Goal: Task Accomplishment & Management: Manage account settings

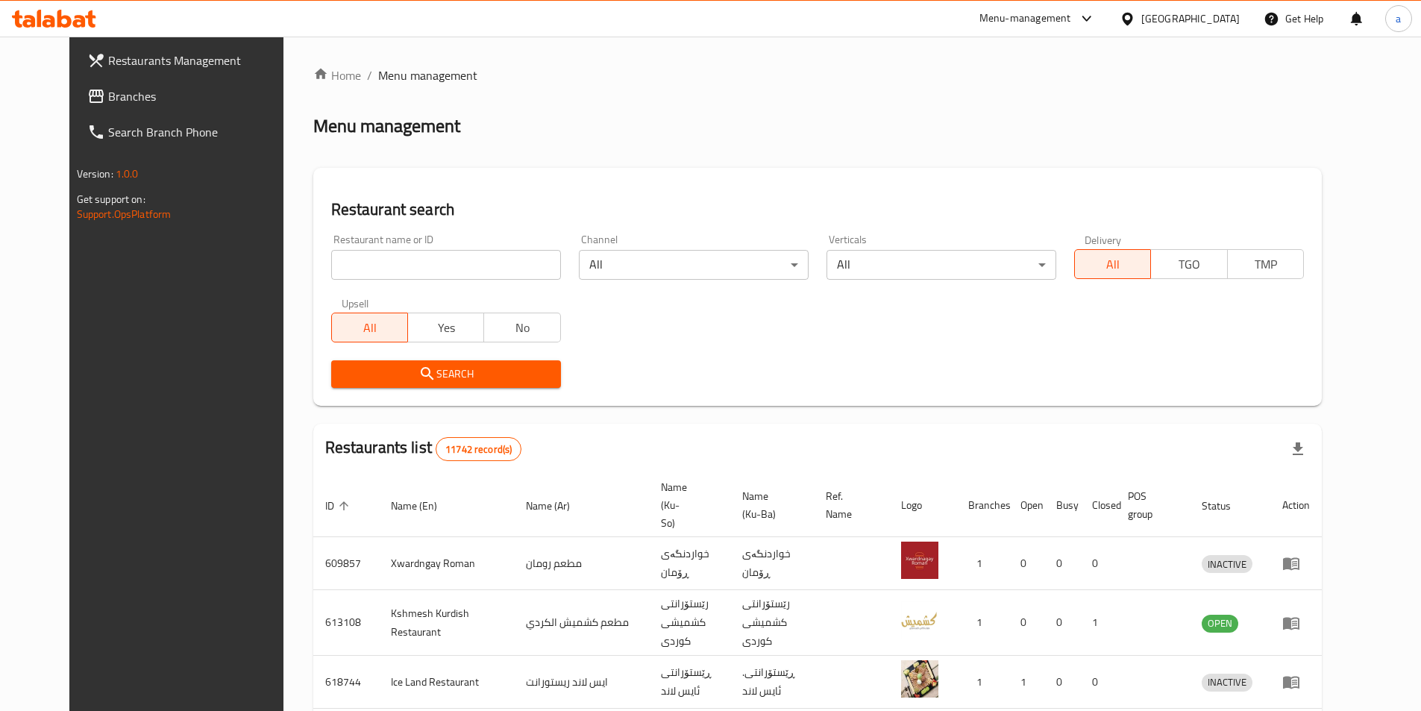
click at [85, 83] on div "Restaurants Management Branches Search Branch Phone Version: 1.0.0 Get support …" at bounding box center [710, 596] width 1282 height 1118
click at [108, 87] on span "Branches" at bounding box center [201, 96] width 187 height 18
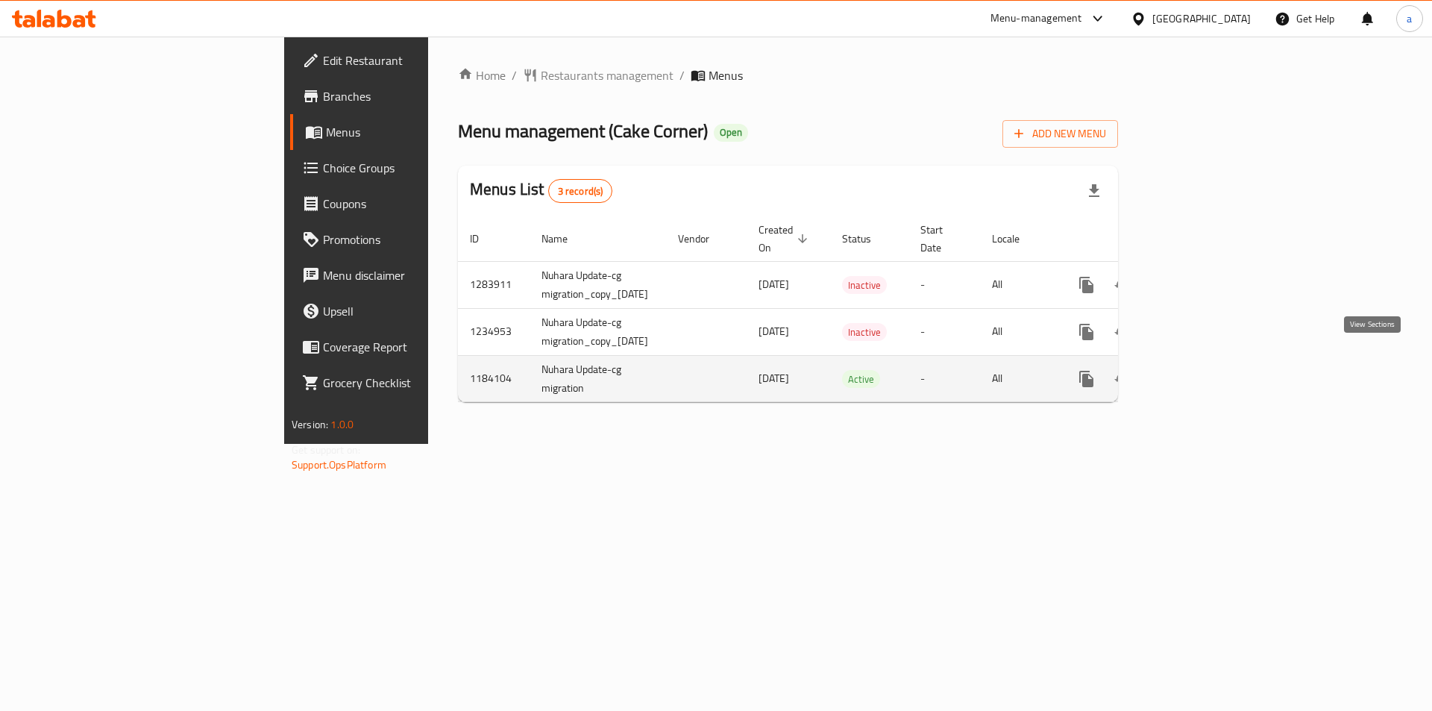
click at [1201, 372] on icon "enhanced table" at bounding box center [1194, 378] width 13 height 13
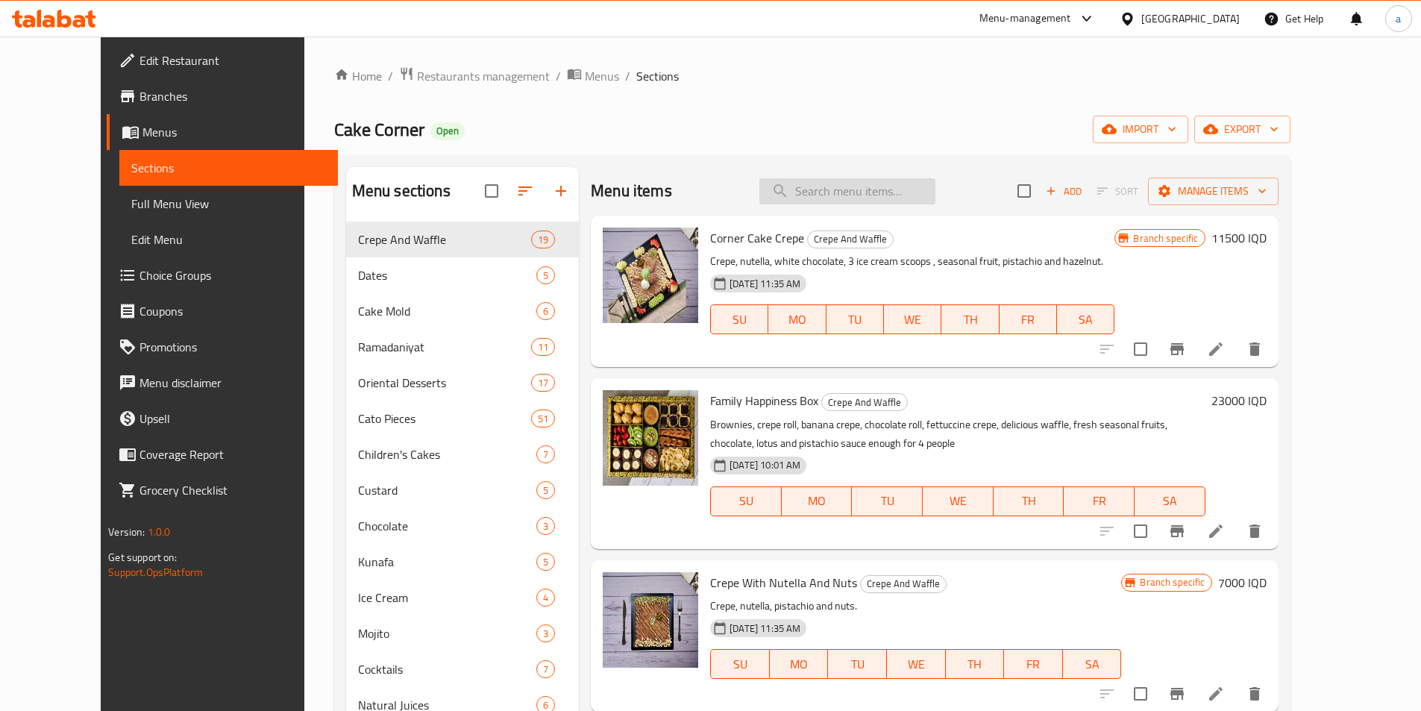
click at [859, 196] on input "search" at bounding box center [847, 191] width 176 height 26
paste input "644986"
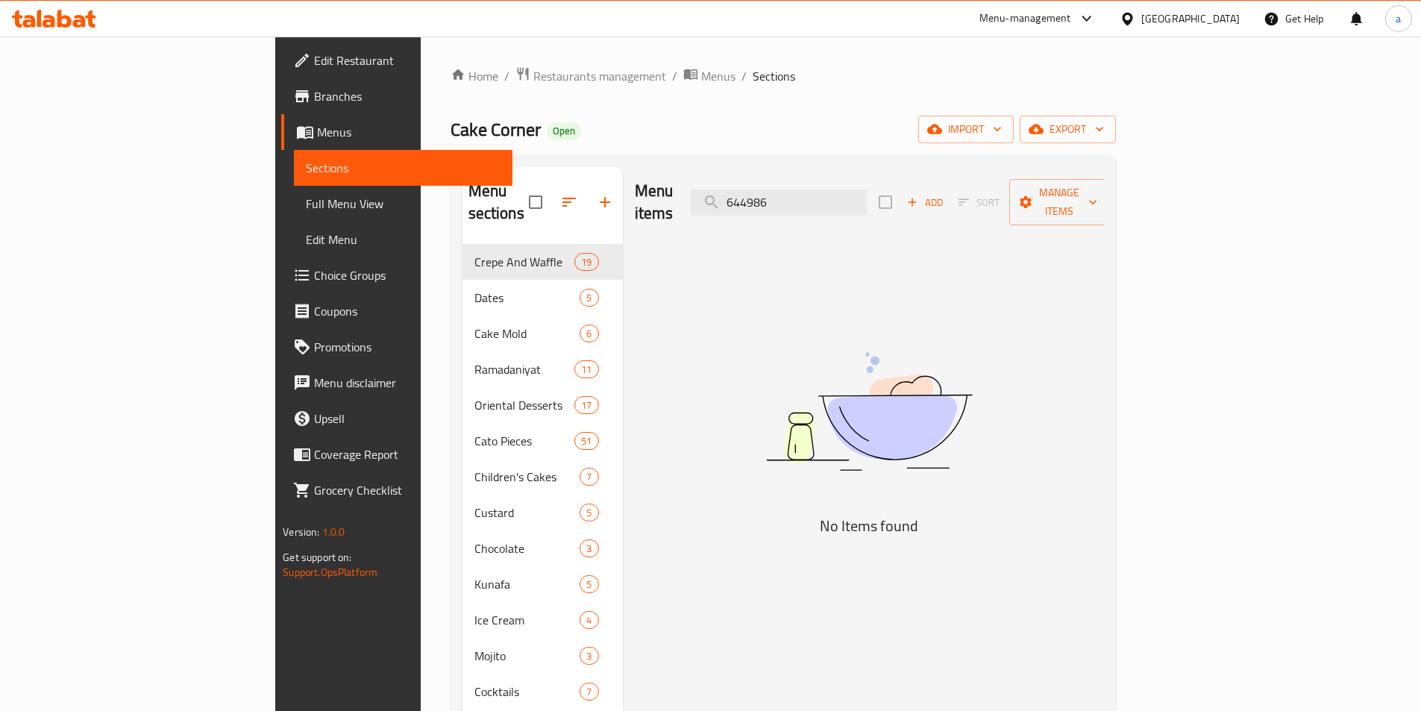
drag, startPoint x: 880, startPoint y: 192, endPoint x: 626, endPoint y: 222, distance: 256.2
click at [626, 222] on div "Menu items 644986 Add Sort Manage items No Items found" at bounding box center [863, 638] width 481 height 942
click at [807, 155] on div "Menu sections Crepe And Waffle 19 Dates 5 Cake Mold 6 Ramadaniyat 11 Oriental D…" at bounding box center [783, 638] width 665 height 966
drag, startPoint x: 884, startPoint y: 190, endPoint x: 821, endPoint y: 200, distance: 63.4
click at [821, 200] on input "644986" at bounding box center [779, 202] width 176 height 26
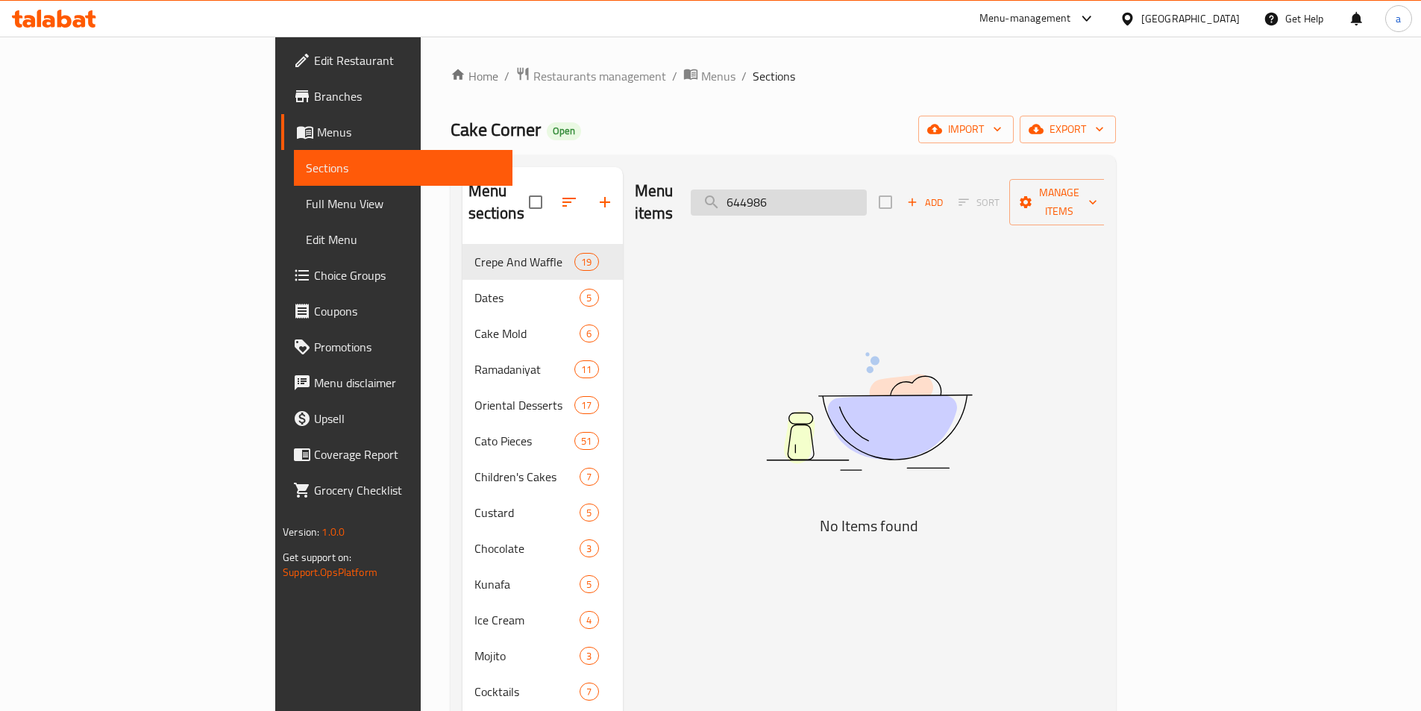
paste input "Medium Box Of Dates With Nuts"
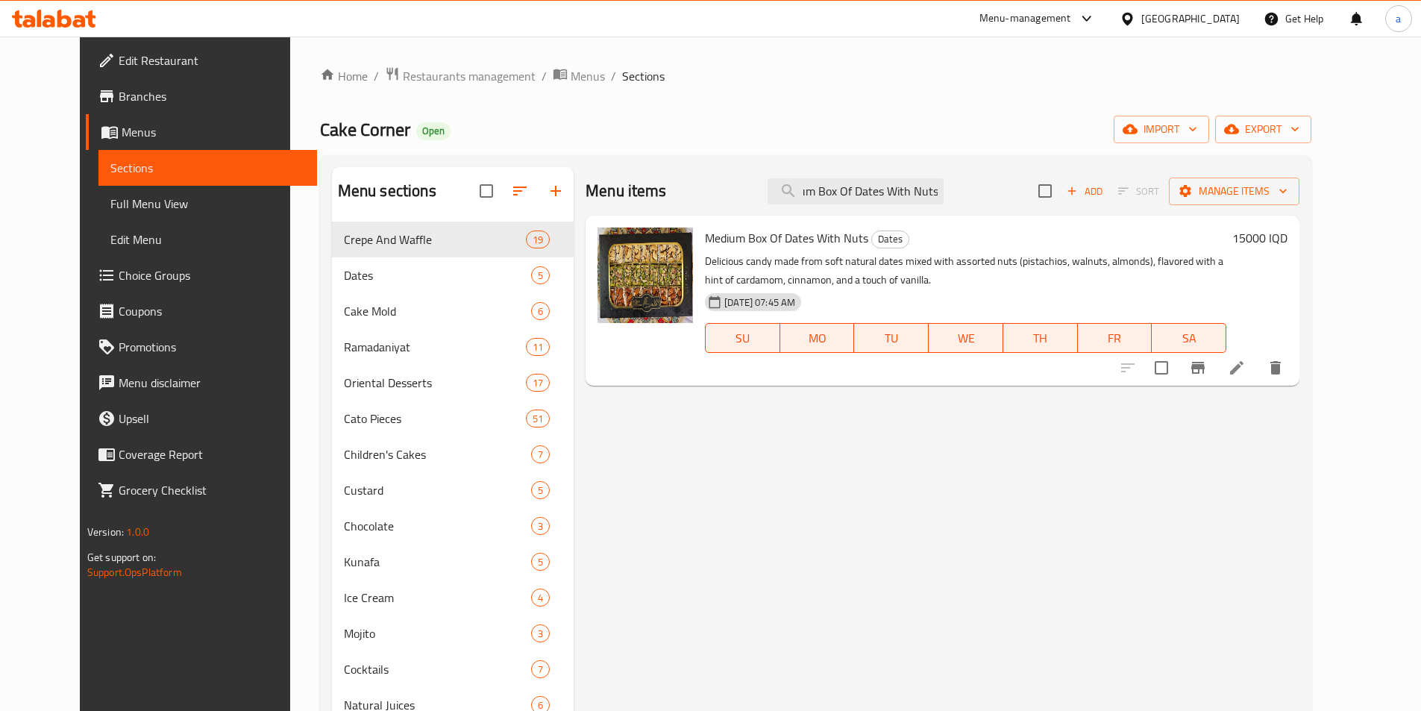
type input "Medium Box Of Dates With Nuts"
click at [1258, 372] on li at bounding box center [1237, 367] width 42 height 27
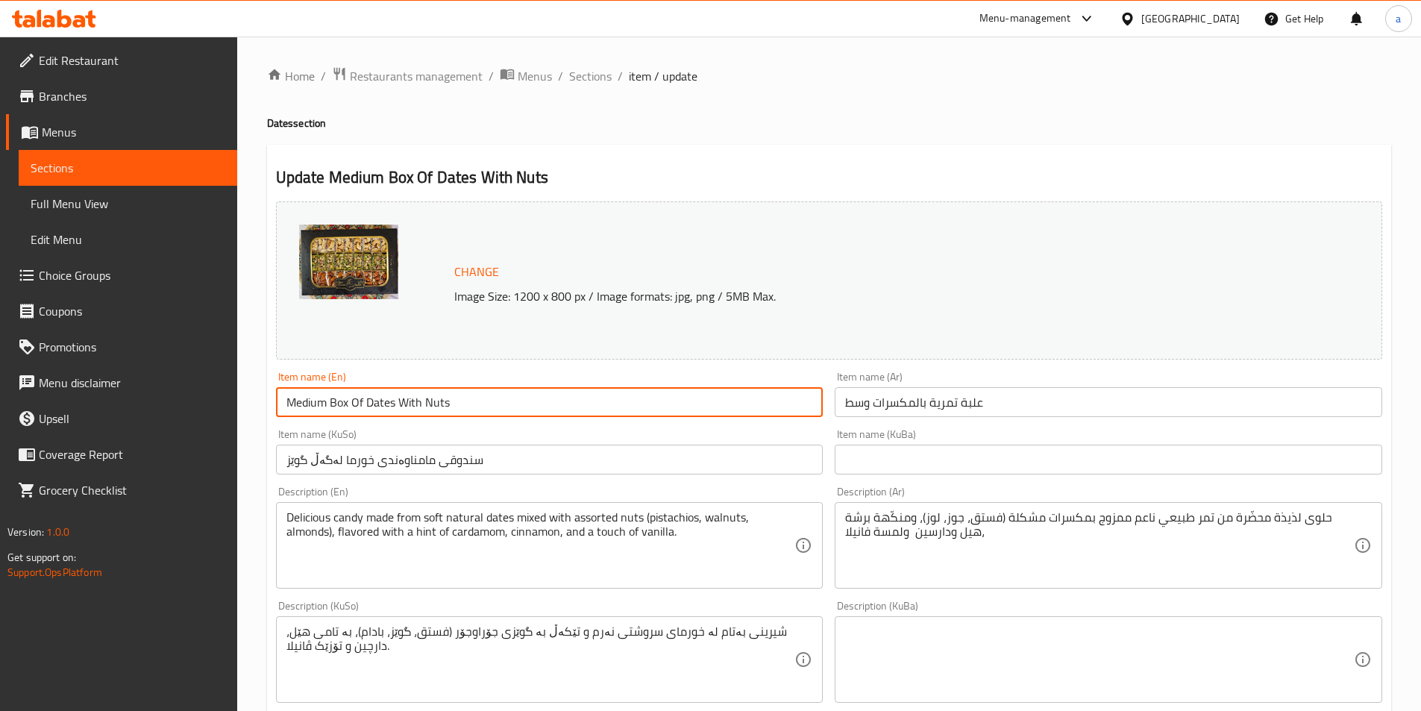
drag, startPoint x: 483, startPoint y: 399, endPoint x: 278, endPoint y: 410, distance: 205.5
click at [213, 407] on div "Edit Restaurant Branches Menus Sections Full Menu View Edit Menu Choice Groups …" at bounding box center [710, 642] width 1421 height 1211
click at [357, 407] on input "Medium Box Of Dates With Nuts" at bounding box center [550, 402] width 548 height 30
click at [874, 398] on input "علبة تمرية بالمكسرات وسط" at bounding box center [1109, 402] width 548 height 30
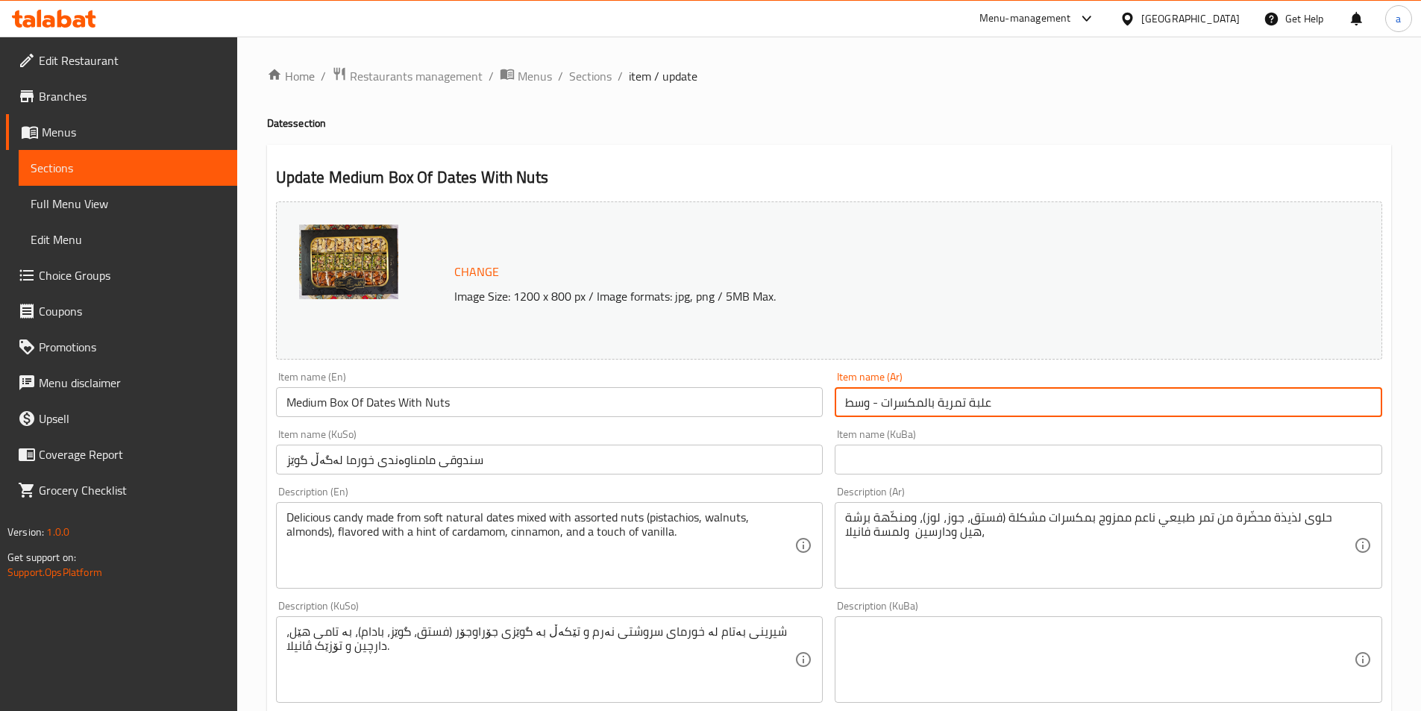
type input "علبة تمرية بالمكسرات - وسط"
click at [317, 405] on input "Medium Box Of Dates With Nuts" at bounding box center [550, 402] width 548 height 30
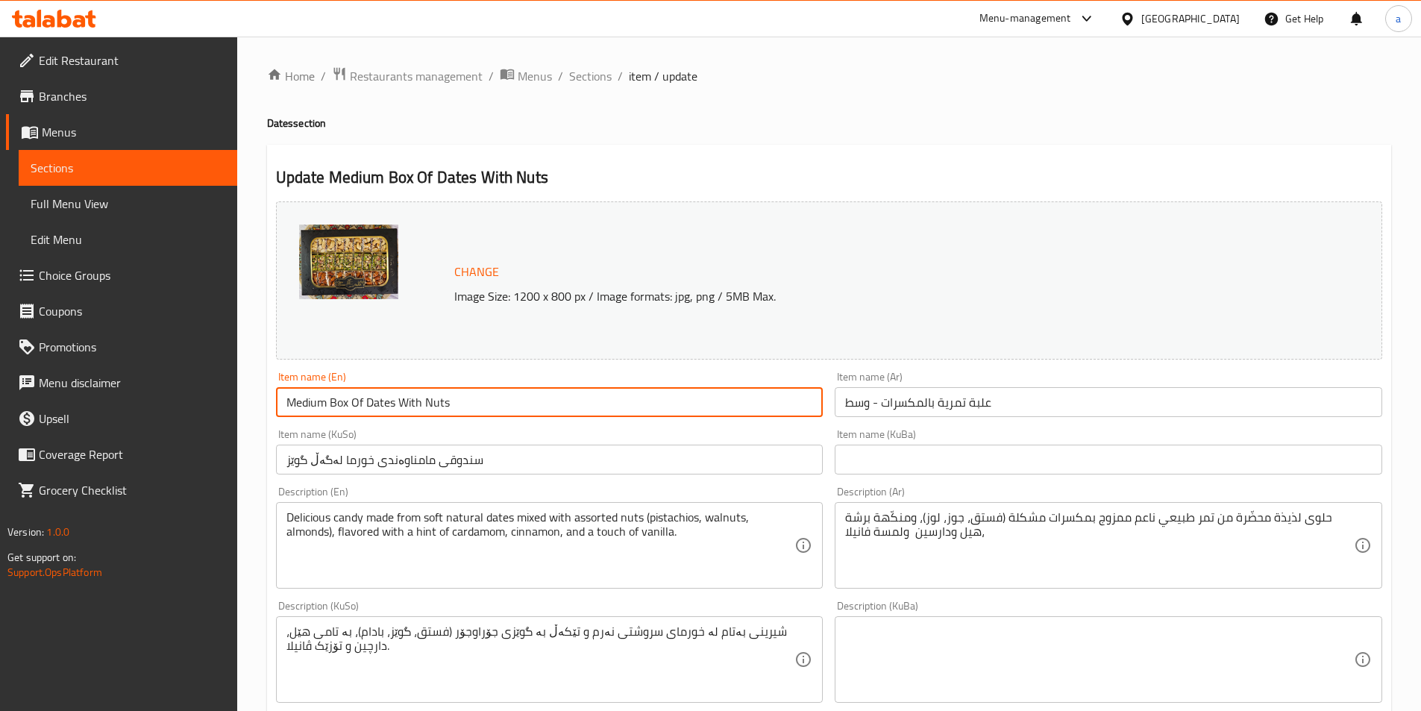
click at [317, 405] on input "Medium Box Of Dates With Nuts" at bounding box center [550, 402] width 548 height 30
click at [446, 401] on input "Box Of Dates With Nuts" at bounding box center [550, 402] width 548 height 30
paste input "Medium"
click at [413, 404] on input "Box Of Dates With Nuts -Medium" at bounding box center [550, 402] width 548 height 30
click at [483, 407] on input "Box Of Dates With Nuts - Medium" at bounding box center [550, 402] width 548 height 30
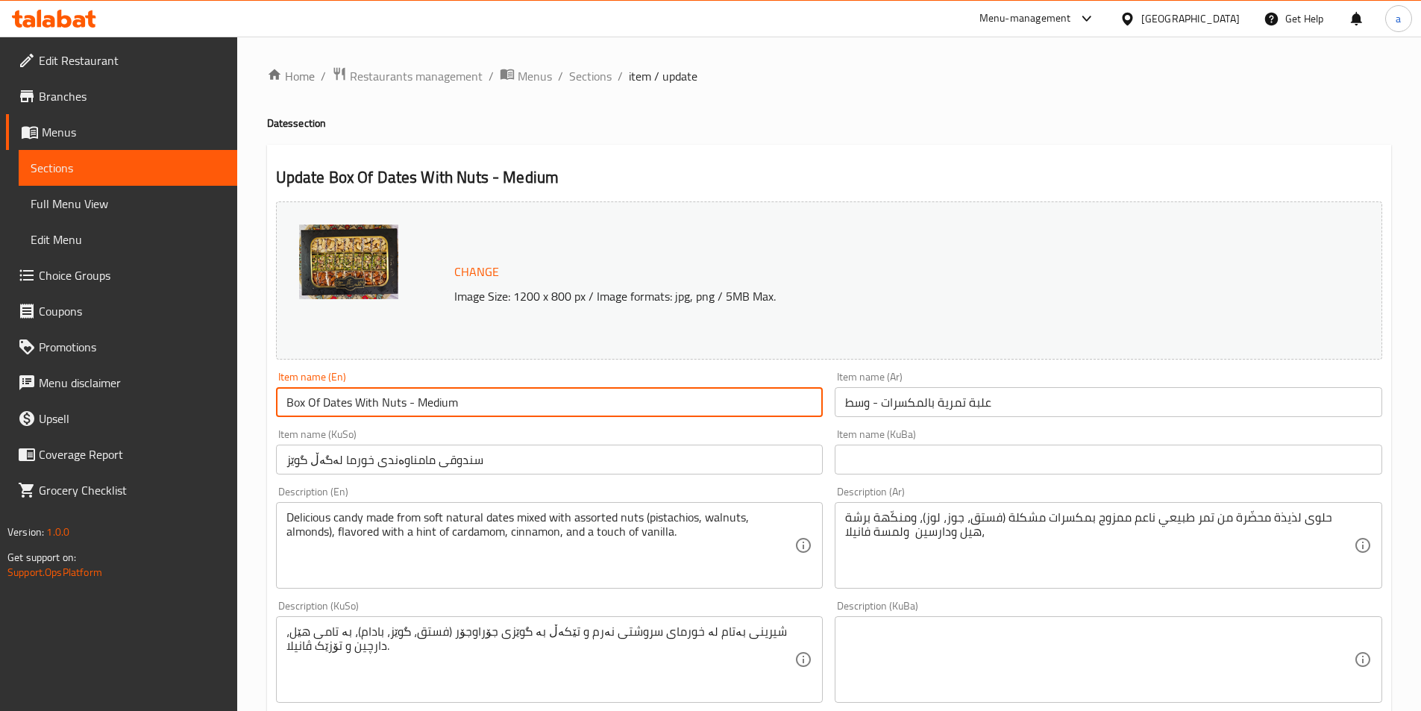
type input "Box Of Dates With Nuts - Medium"
click at [879, 452] on input "text" at bounding box center [1109, 460] width 548 height 30
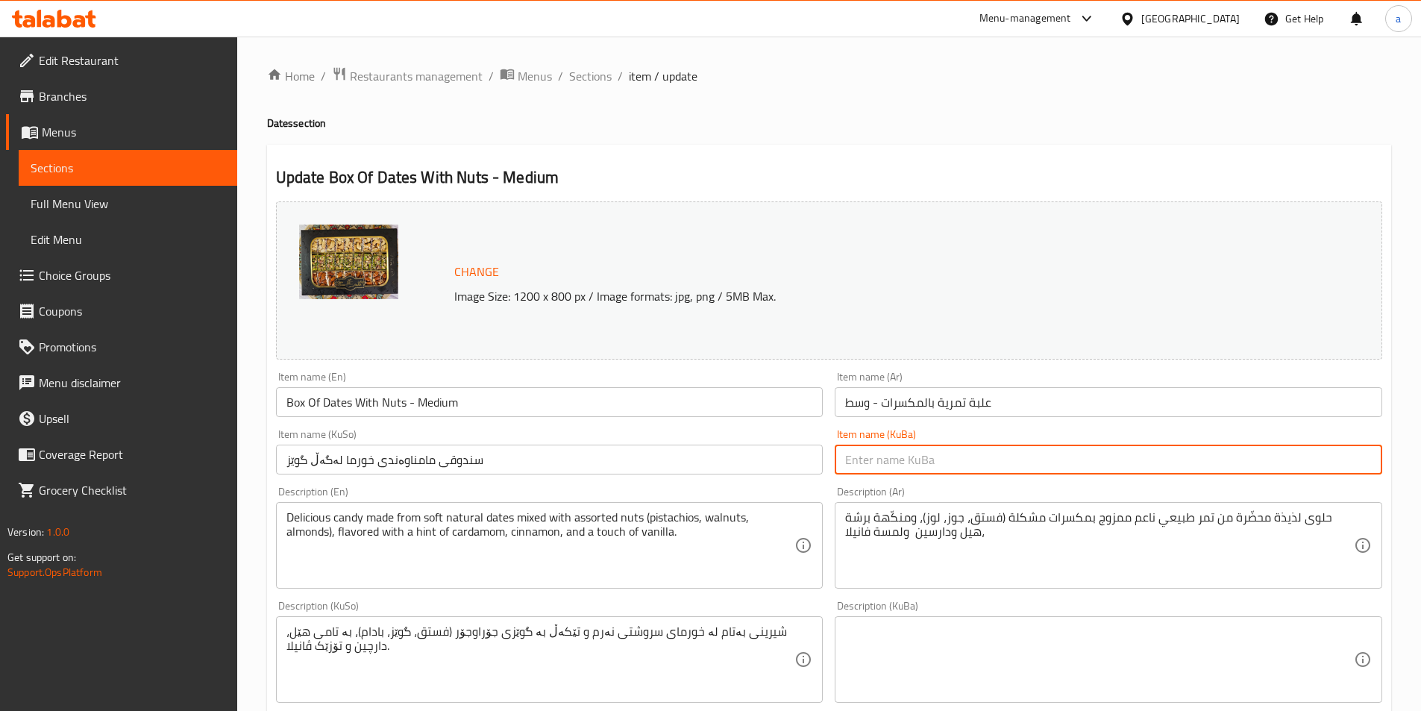
paste input "سندووق"
paste input "خورما"
paste input "چەرەزات"
drag, startPoint x: 1194, startPoint y: 468, endPoint x: 1432, endPoint y: 454, distance: 238.4
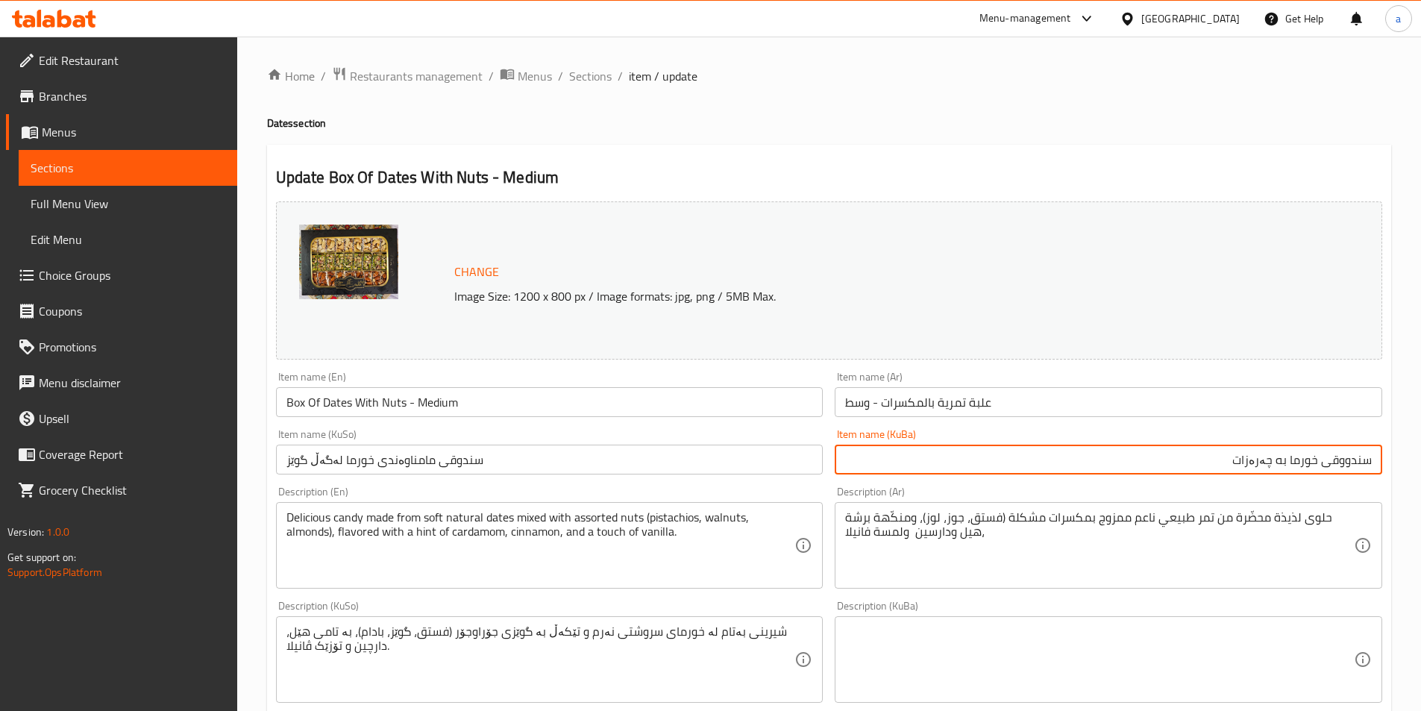
click at [1421, 454] on html "​ Menu-management [GEOGRAPHIC_DATA] Get Help a Edit Restaurant Branches Menus S…" at bounding box center [710, 355] width 1421 height 711
type input "سندووقى خورما به چەرەزات"
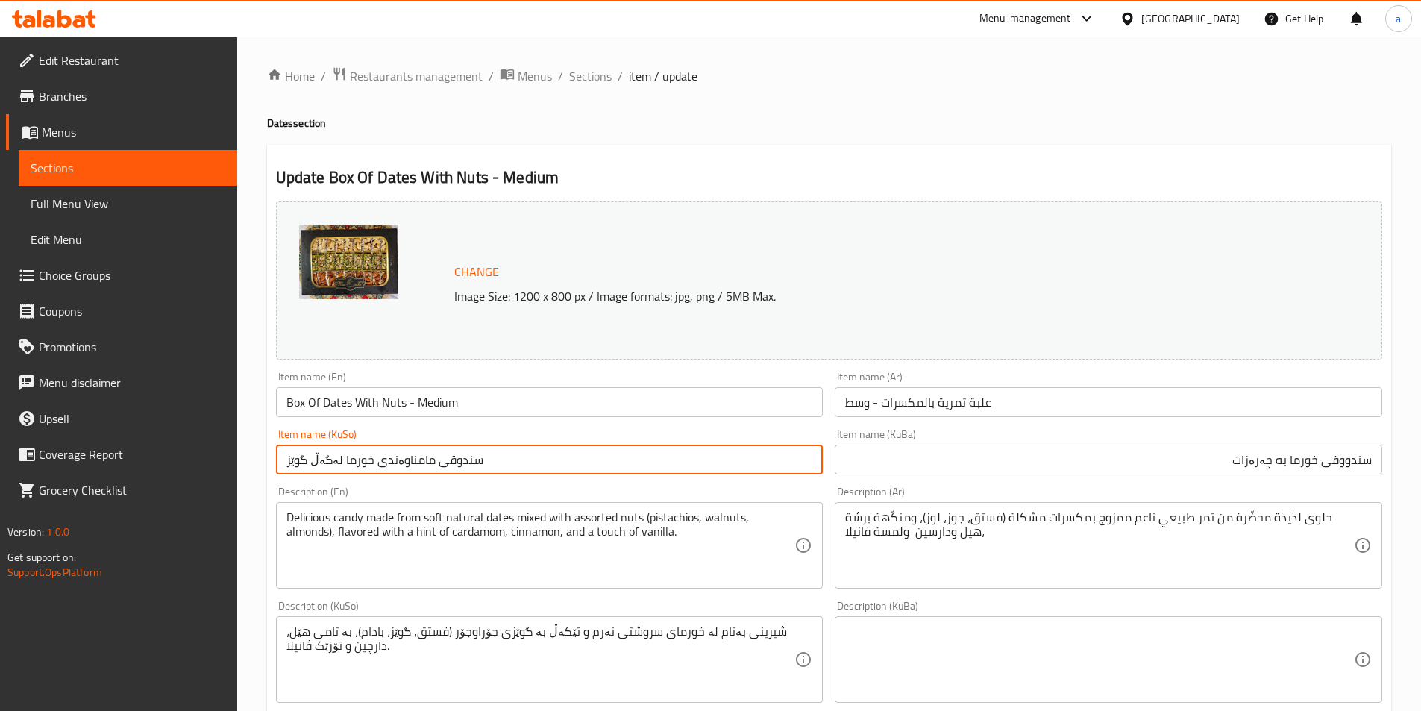
drag, startPoint x: 605, startPoint y: 454, endPoint x: 180, endPoint y: 469, distance: 425.5
click at [180, 469] on div "Edit Restaurant Branches Menus Sections Full Menu View Edit Menu Choice Groups …" at bounding box center [710, 642] width 1421 height 1211
paste input "قى خورما به چەرەزات"
type input "سندووقى خورما به چەرەزات"
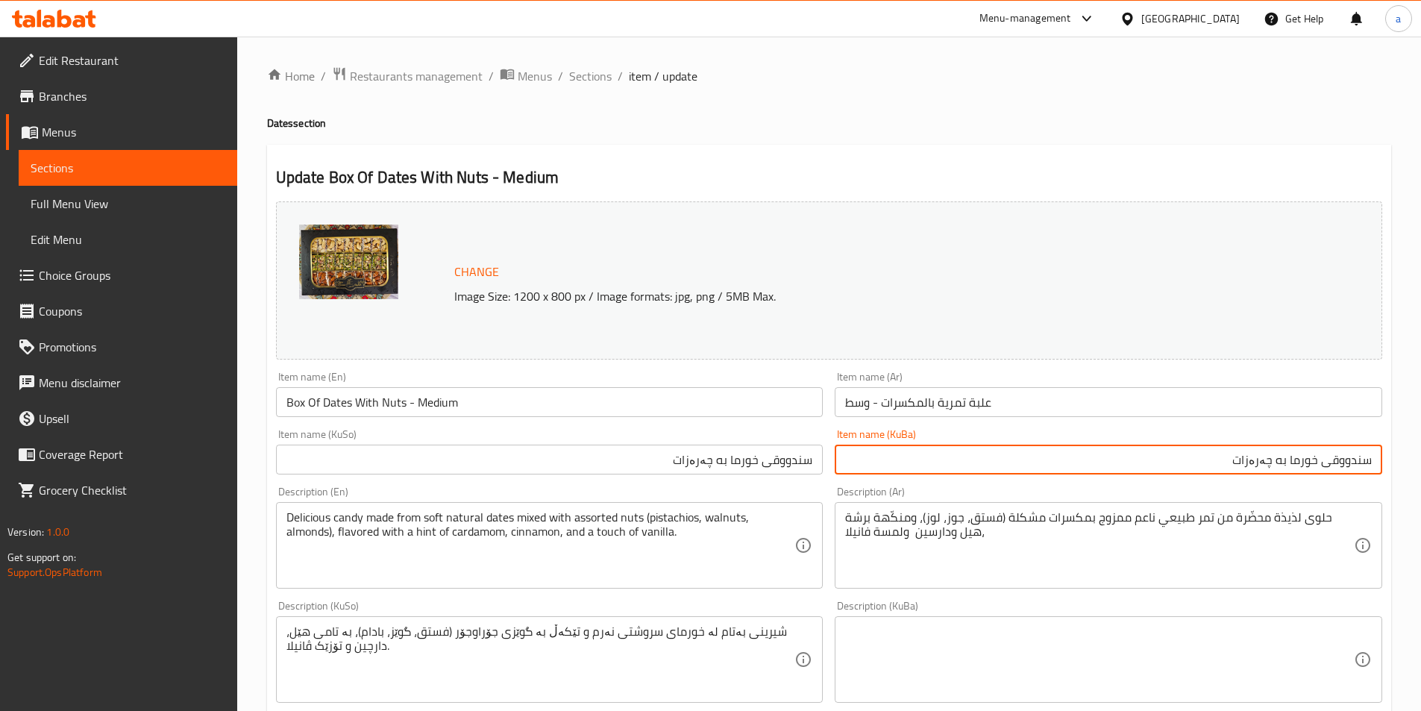
click at [909, 463] on input "سندووقى خورما به چەرەزات" at bounding box center [1109, 460] width 548 height 30
paste input "ناوەند"
click at [1231, 465] on input "سندووقى خورما به چەرەزات -ناوەند" at bounding box center [1109, 460] width 548 height 30
drag, startPoint x: 1150, startPoint y: 464, endPoint x: 1432, endPoint y: 464, distance: 282.0
click at [1421, 464] on html "​ Menu-management [GEOGRAPHIC_DATA] Get Help a Edit Restaurant Branches Menus S…" at bounding box center [710, 355] width 1421 height 711
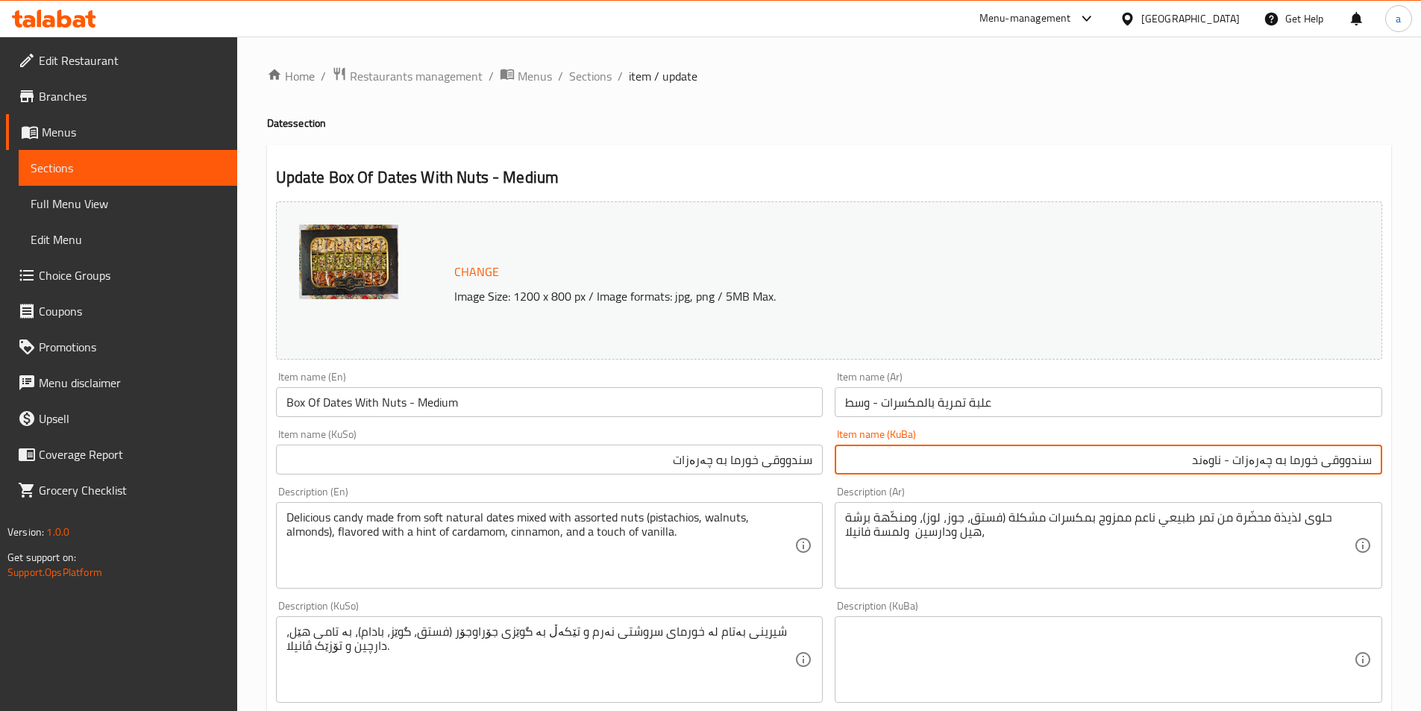
type input "سندووقى خورما به چەرەزات - ناوەند"
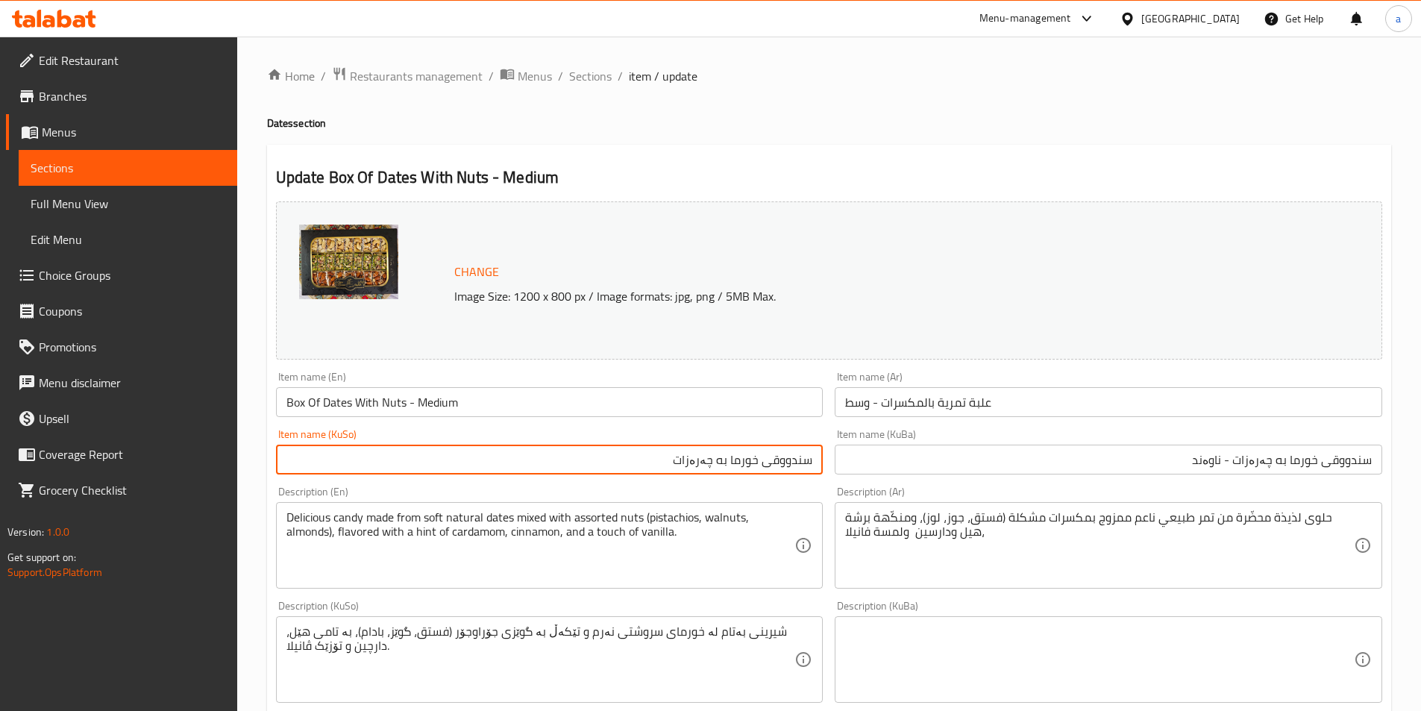
drag, startPoint x: 651, startPoint y: 455, endPoint x: 953, endPoint y: 444, distance: 302.4
click at [953, 444] on div "Change Image Size: 1200 x 800 px / Image formats: jpg, png / 5MB Max. Item name…" at bounding box center [829, 613] width 1118 height 836
paste input "- ناوەند"
type input "سندووقى خورما به چەرەزات - ناوەند"
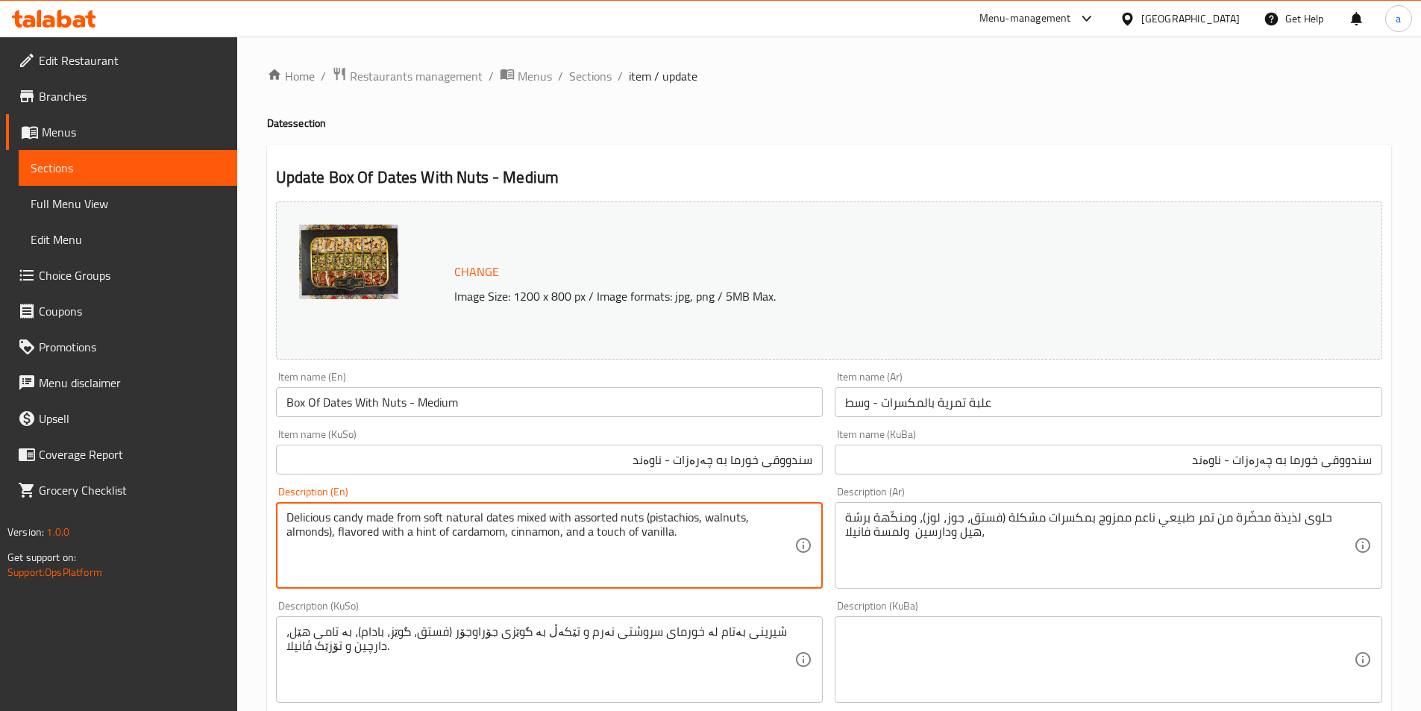
drag, startPoint x: 701, startPoint y: 536, endPoint x: 246, endPoint y: 499, distance: 456.6
paste textarea "Candy made from soft natural dates mixed with assorted nuts, pistachios, walnut…"
type textarea "Candy made from soft natural dates mixed with assorted nuts, pistachios, walnut…"
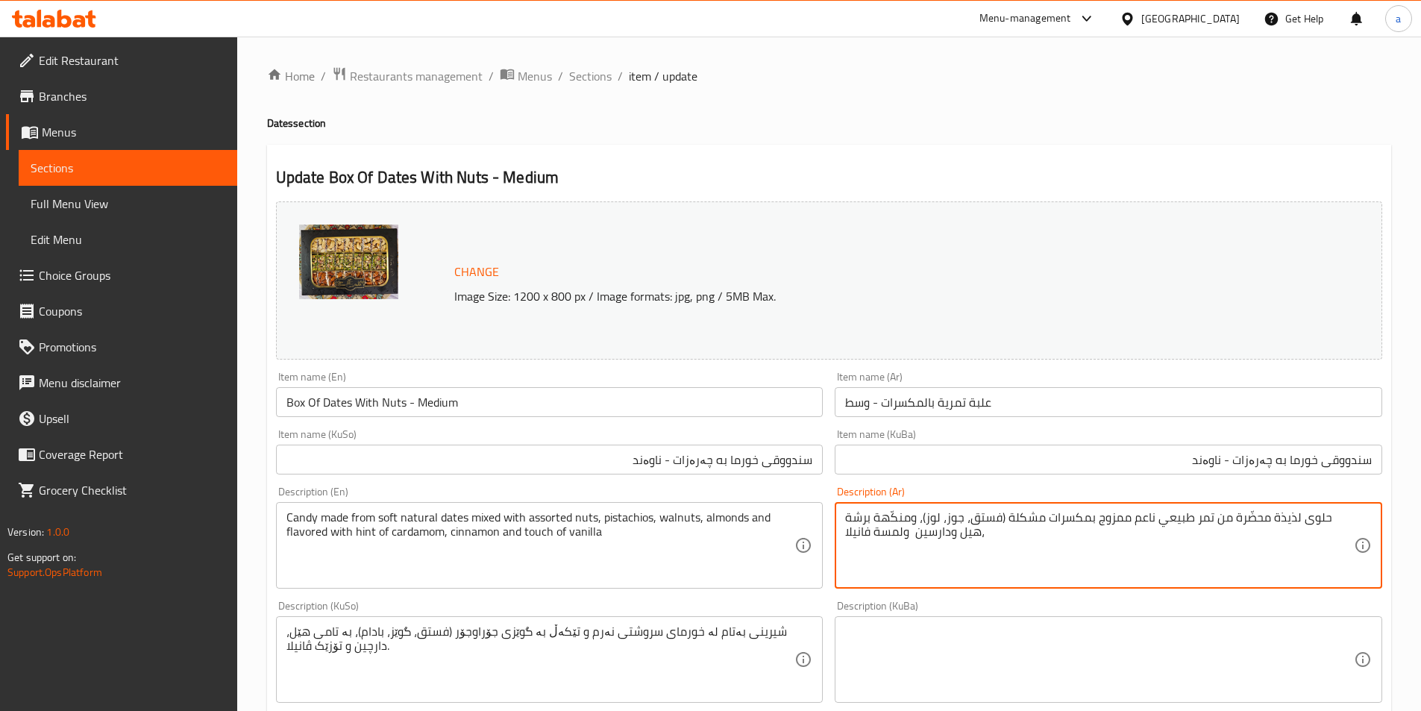
drag, startPoint x: 1006, startPoint y: 562, endPoint x: 809, endPoint y: 496, distance: 207.6
paste textarea "حضرة من تمر طبيعي ناعم ممزوج بمكسرات مشكلة، فستق، جوز، لوز ومنكهة برشة هيل ودار…"
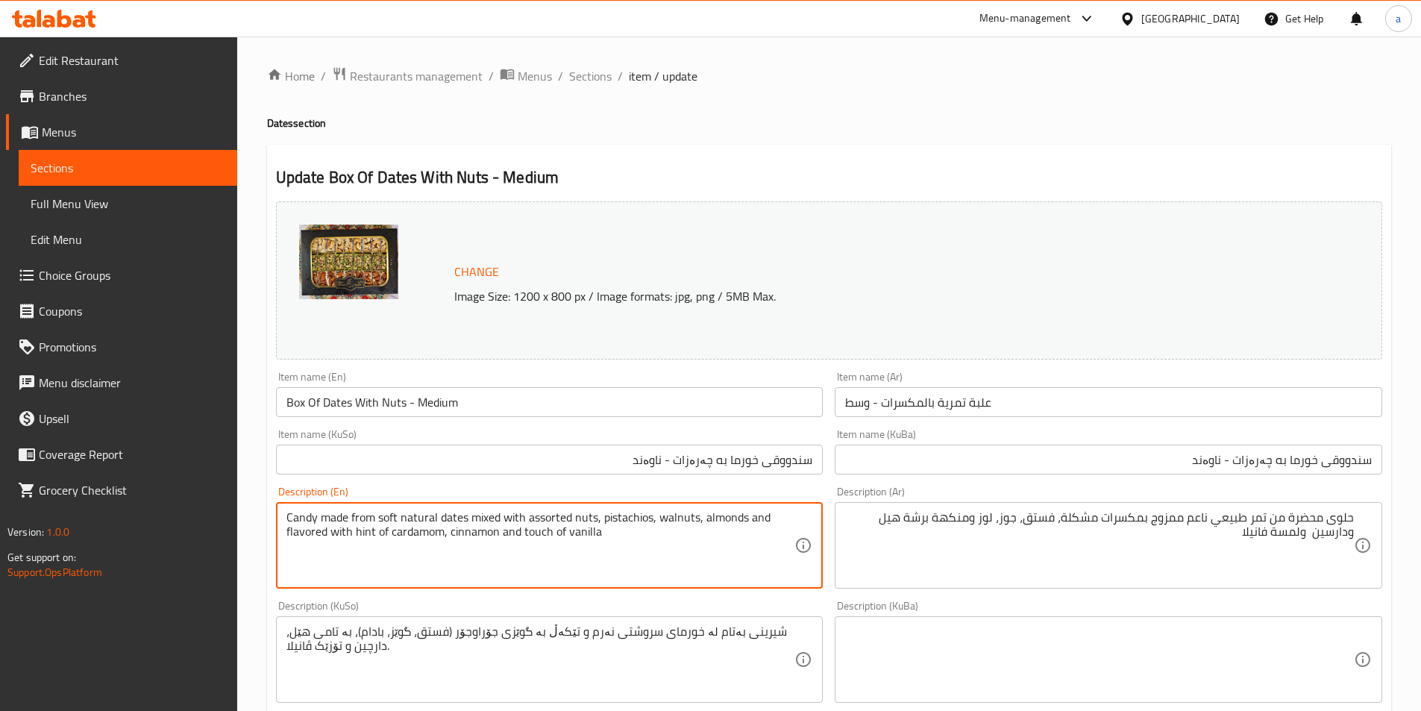
drag, startPoint x: 388, startPoint y: 536, endPoint x: 633, endPoint y: 539, distance: 244.7
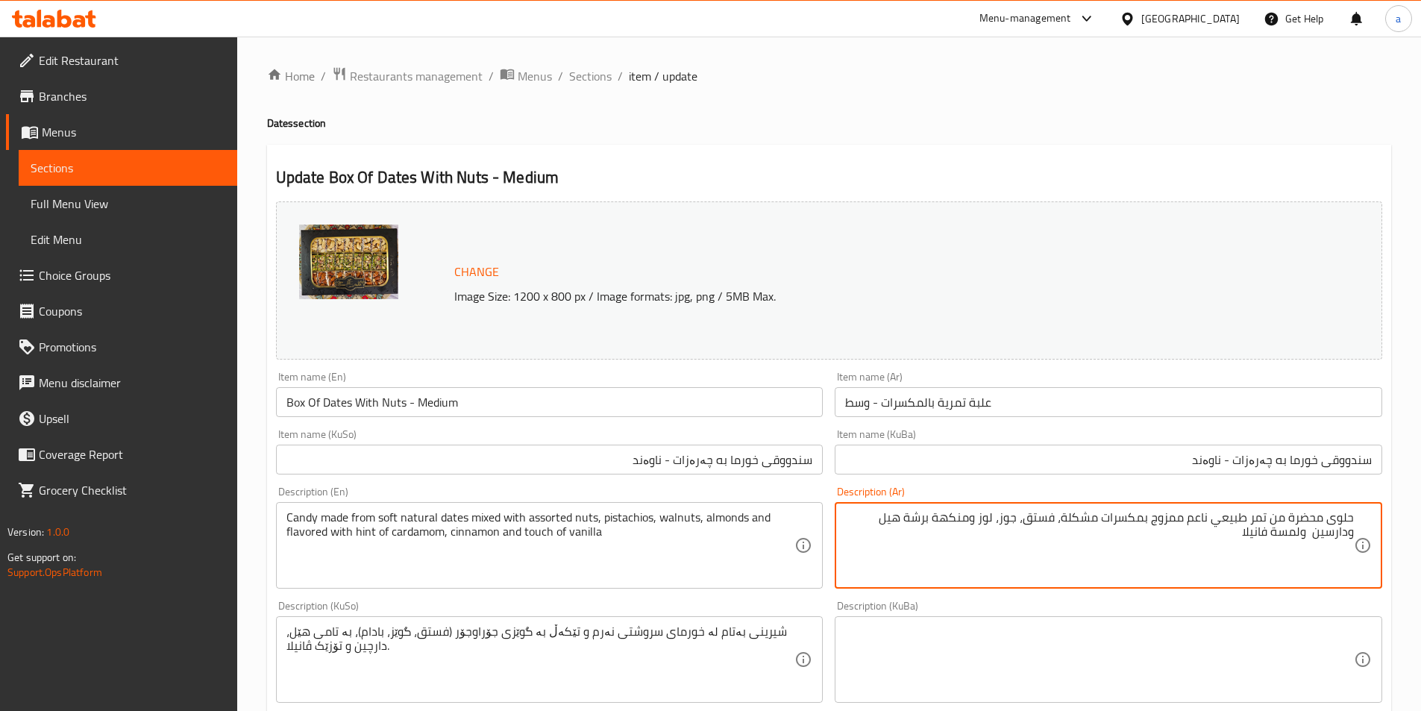
click at [1329, 540] on textarea "حلوى محضرة من تمر طبيعي ناعم ممزوج بمكسرات مشكلة، فستق، جوز، لوز ومنكهة برشة هي…" at bounding box center [1099, 545] width 509 height 71
click at [1322, 539] on textarea "حلوى محضرة من تمر طبيعي ناعم ممزوج بمكسرات مشكلة، فستق، جوز، لوز ومنكهة برشة هي…" at bounding box center [1099, 545] width 509 height 71
drag, startPoint x: 1313, startPoint y: 536, endPoint x: 1346, endPoint y: 544, distance: 33.8
click at [1346, 544] on textarea "حلوى محضرة من تمر طبيعي ناعم ممزوج بمكسرات مشكلة، فستق، جوز، لوز ومنكهة برشة هي…" at bounding box center [1099, 545] width 509 height 71
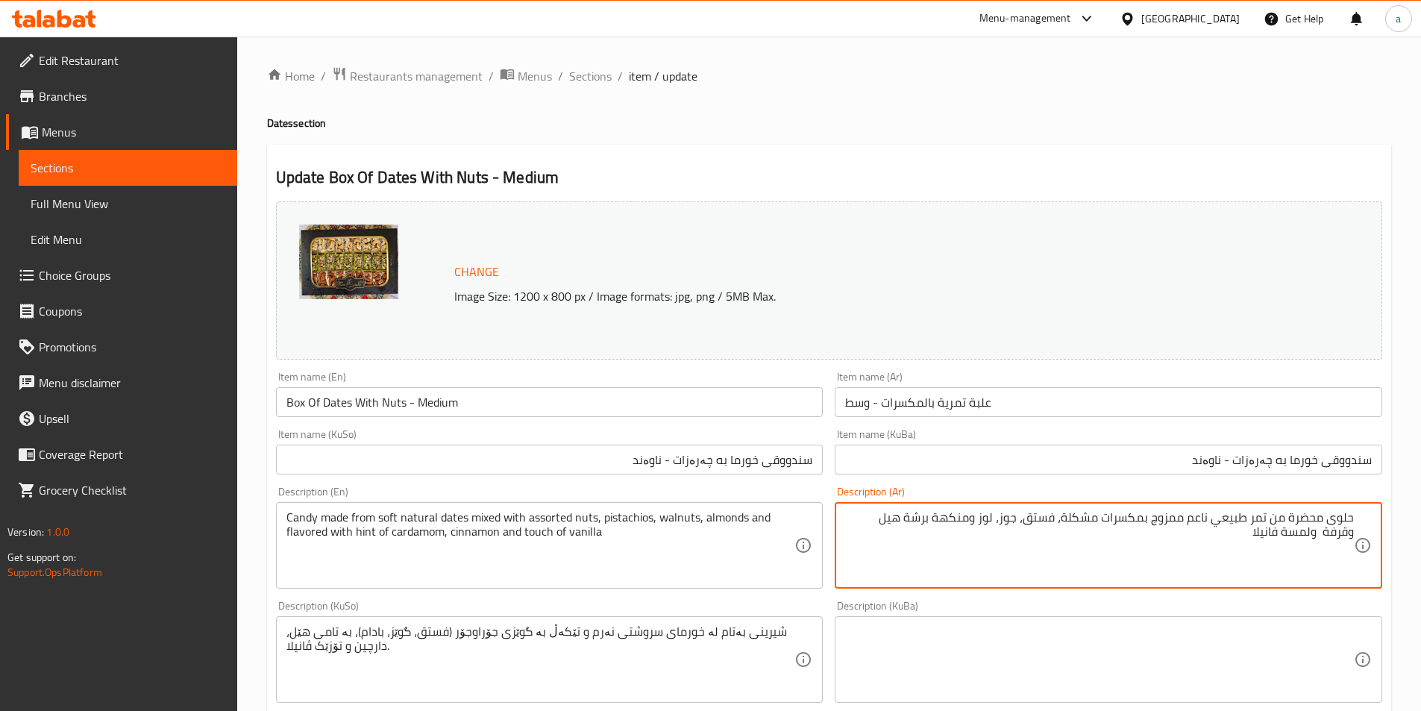
paste textarea "،"
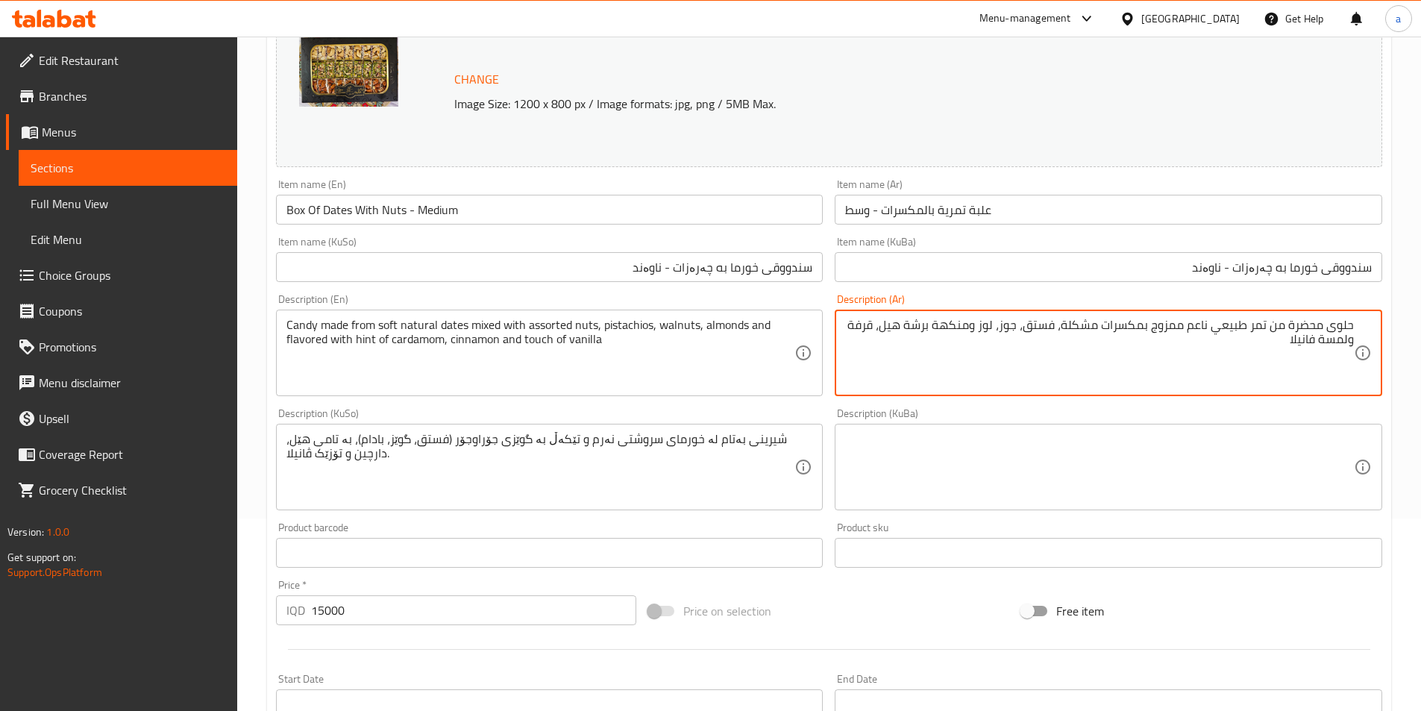
scroll to position [180, 0]
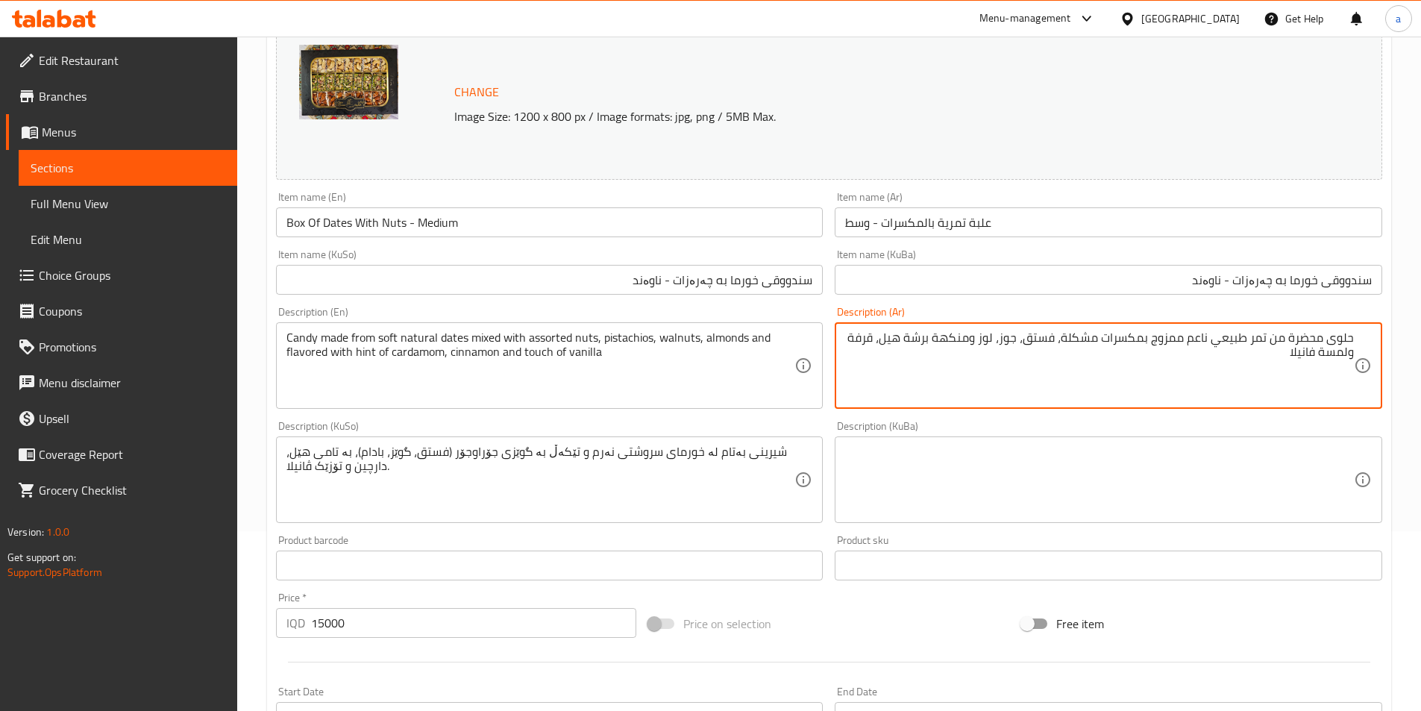
type textarea "حلوى محضرة من تمر طبيعي ناعم ممزوج بمكسرات مشكلة، فستق، جوز، لوز ومنكهة برشة هي…"
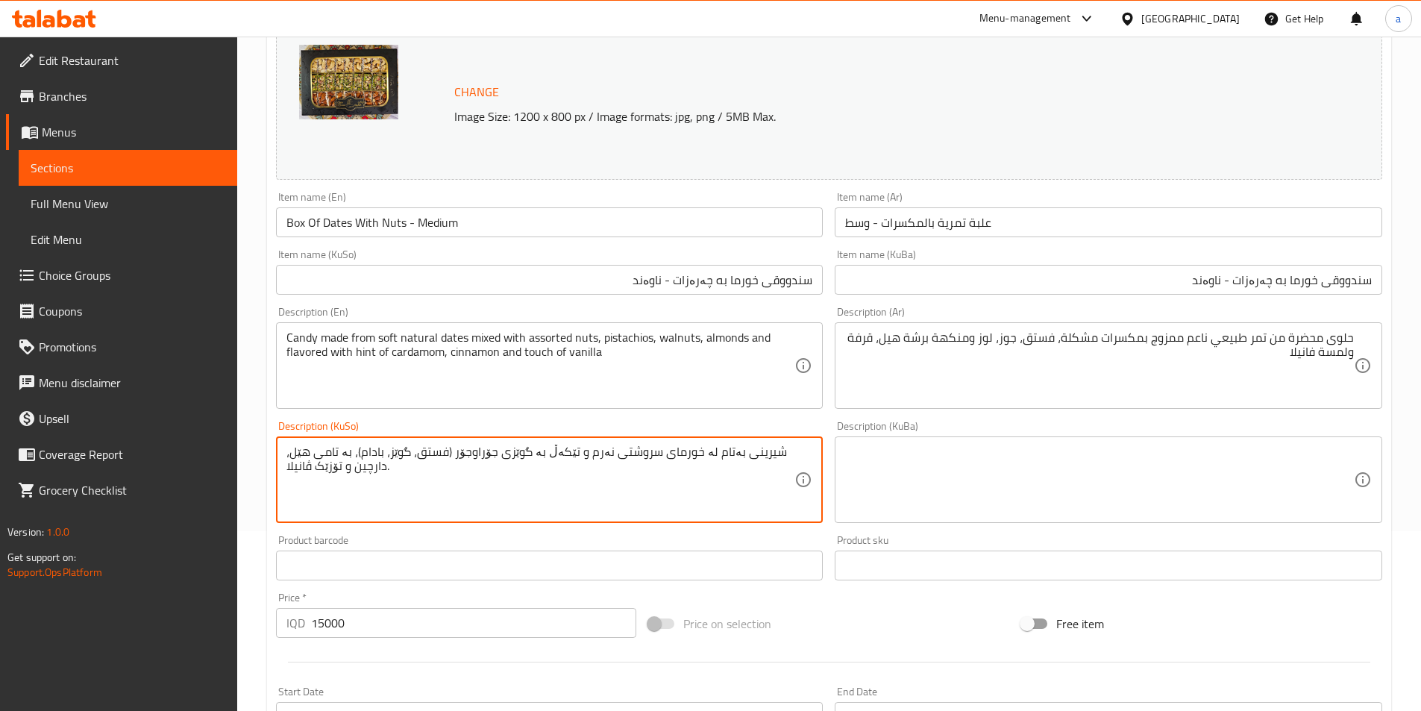
paste textarea "روستکراوه لە خورمای سروشتی نەرم تێکەڵكراوه بە چەرەزاتى جۆراوجۆر، فستق، گوێز، با…"
drag, startPoint x: 742, startPoint y: 471, endPoint x: 806, endPoint y: 469, distance: 64.2
click at [806, 469] on div "شیرینی دروستکراوه لە خورمای سروشتی نەرم تێکەڵكراوه بە چەرەزاتى جۆراوجۆر، فستق، …" at bounding box center [550, 479] width 548 height 87
click at [398, 452] on textarea "شیرینی دروستکراوه لە خورمای سروشتی نەرم تێکەڵكراوه بە چەرەزاتى جۆراوجۆر، فستق، …" at bounding box center [540, 480] width 509 height 71
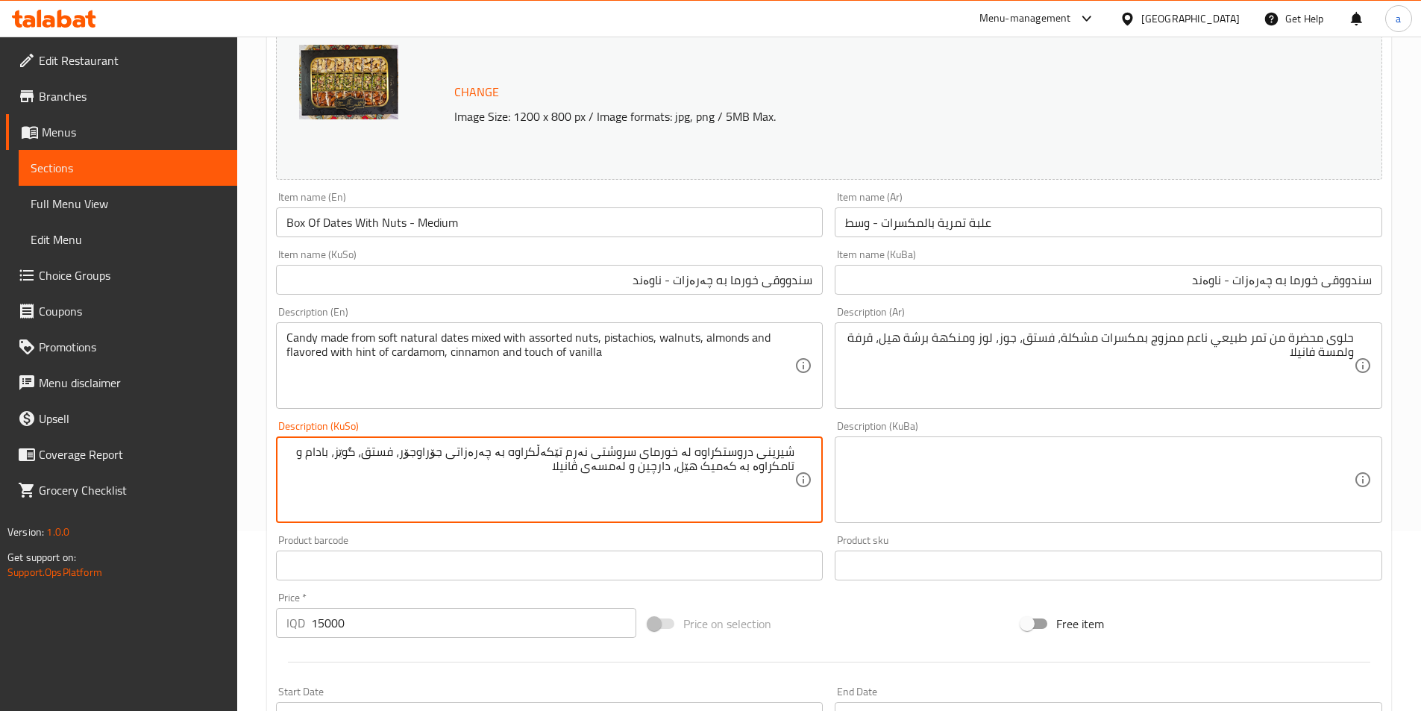
paste textarea "ە"
click at [324, 457] on textarea "شیرینی دروستکراوه لە خورمای سروشتی نەرم تێکەڵكراوه بە چەرەزاتى جۆراوجۆر، فستەق،…" at bounding box center [540, 480] width 509 height 71
click at [665, 472] on textarea "شیرینی دروستکراوه لە خورمای سروشتی نەرم تێکەڵكراوه بە چەرەزاتى جۆراوجۆر، فستەق،…" at bounding box center [540, 480] width 509 height 71
type textarea "شیرینی دروستکراوه لە خورمای سروشتی نەرم تێکەڵكراوه بە چەرەزاتى جۆراوجۆر، فستەق،…"
click at [932, 461] on textarea at bounding box center [1099, 480] width 509 height 71
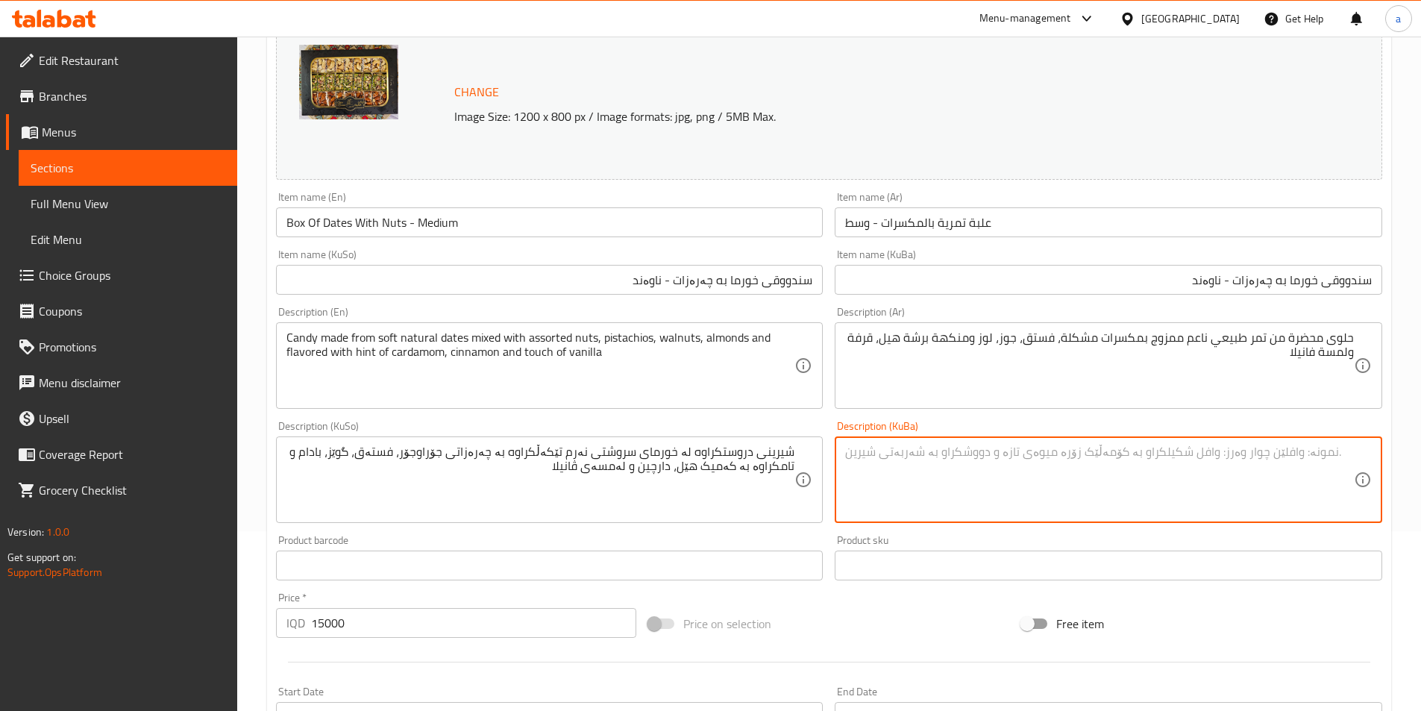
paste textarea "شیرینی دروستکراوه لە خورمای سروشتی نەرم تێکەڵكراوه بە چەرەزاتى جۆراوجۆر، فستەق،…"
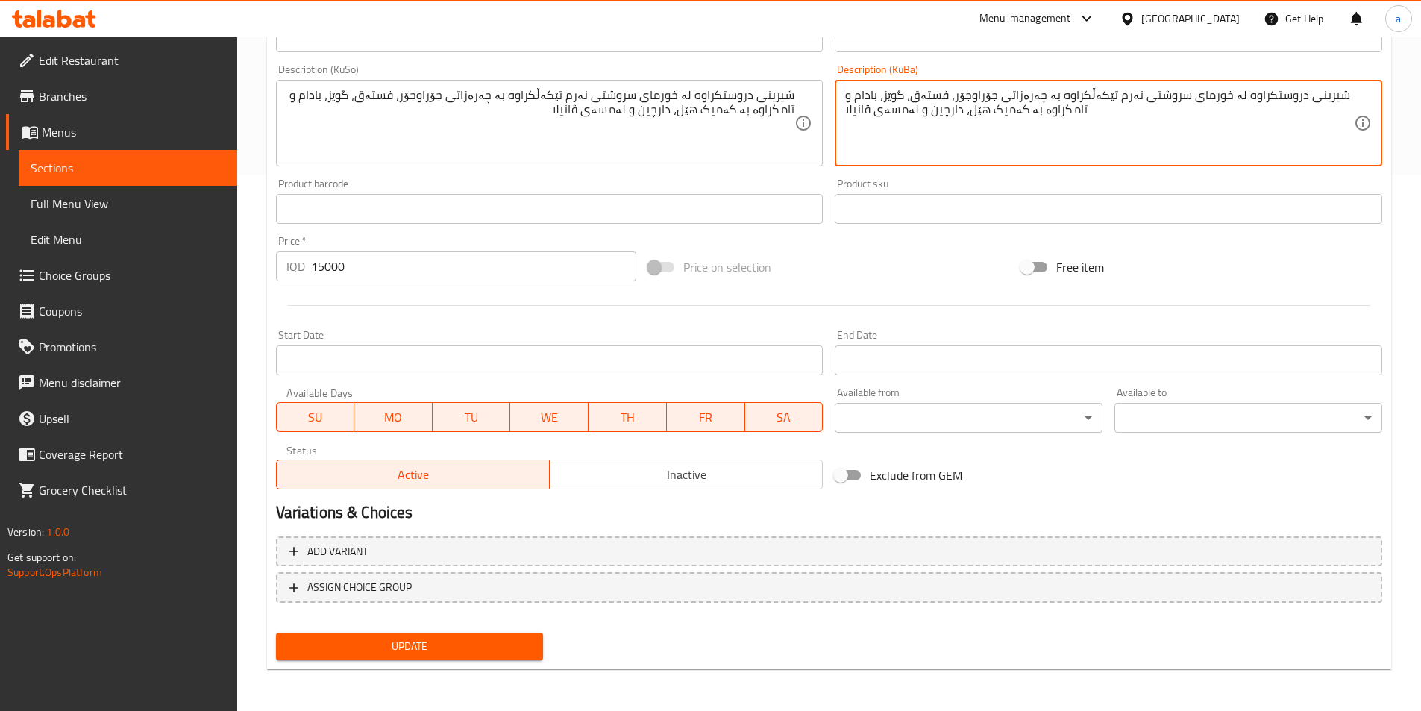
type textarea "شیرینی دروستکراوه لە خورمای سروشتی نەرم تێکەڵكراوه بە چەرەزاتى جۆراوجۆر، فستەق،…"
click at [490, 640] on span "Update" at bounding box center [410, 646] width 244 height 19
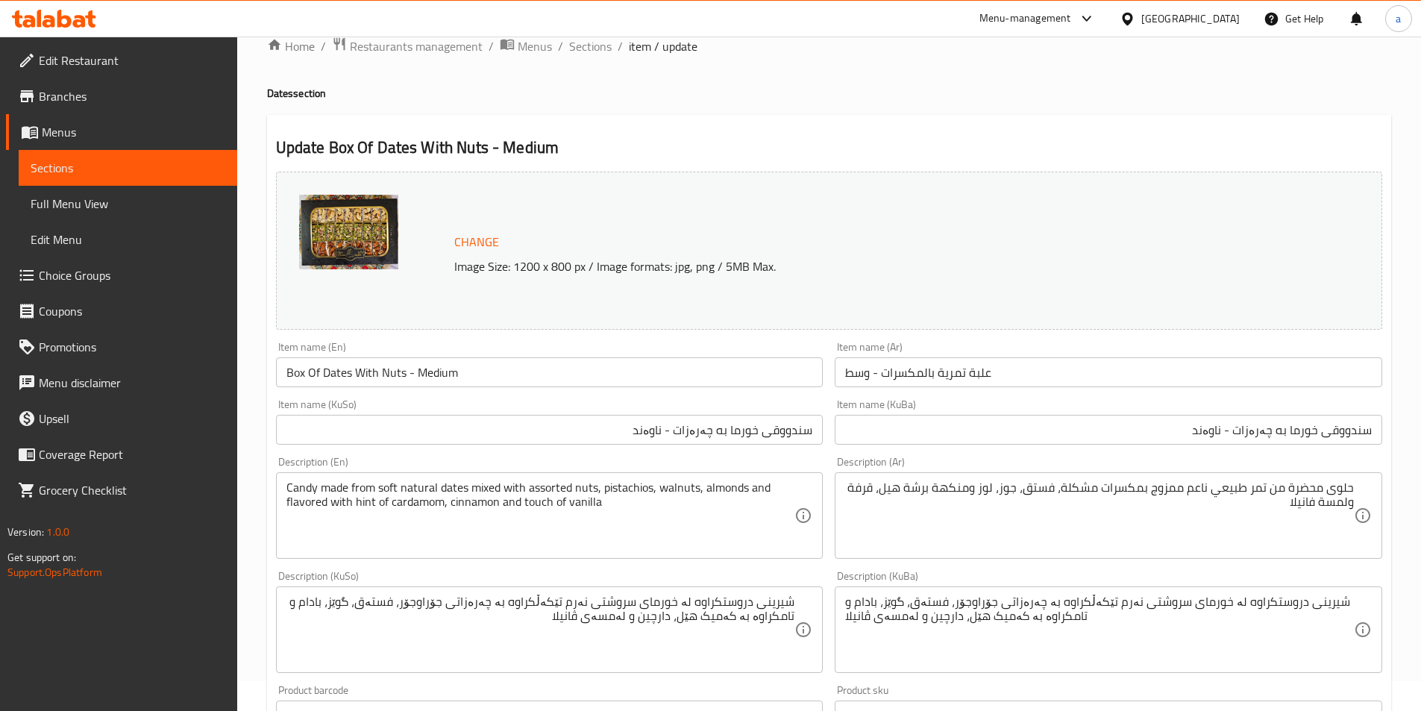
scroll to position [0, 0]
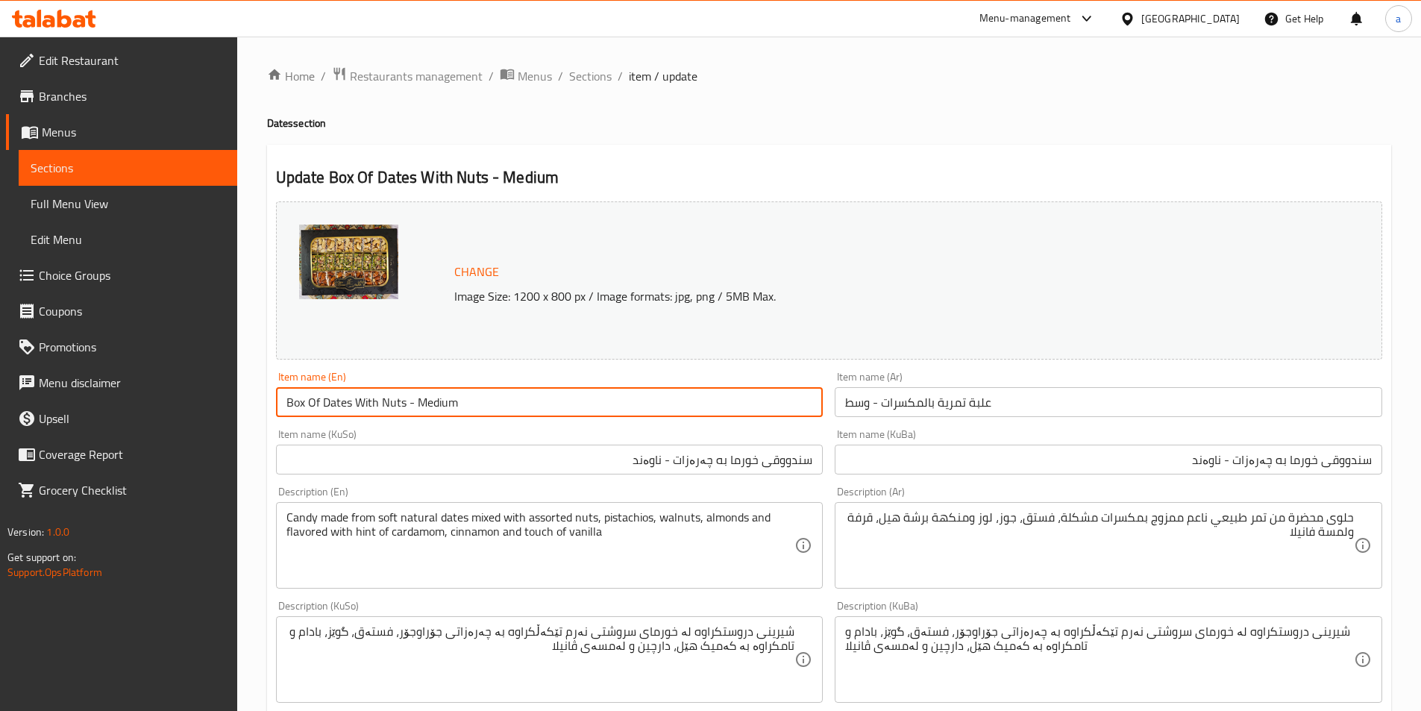
drag, startPoint x: 506, startPoint y: 400, endPoint x: 165, endPoint y: 425, distance: 341.8
click at [165, 425] on div "Edit Restaurant Branches Menus Sections Full Menu View Edit Menu Choice Groups …" at bounding box center [710, 642] width 1421 height 1211
click at [145, 159] on span "Sections" at bounding box center [128, 168] width 195 height 18
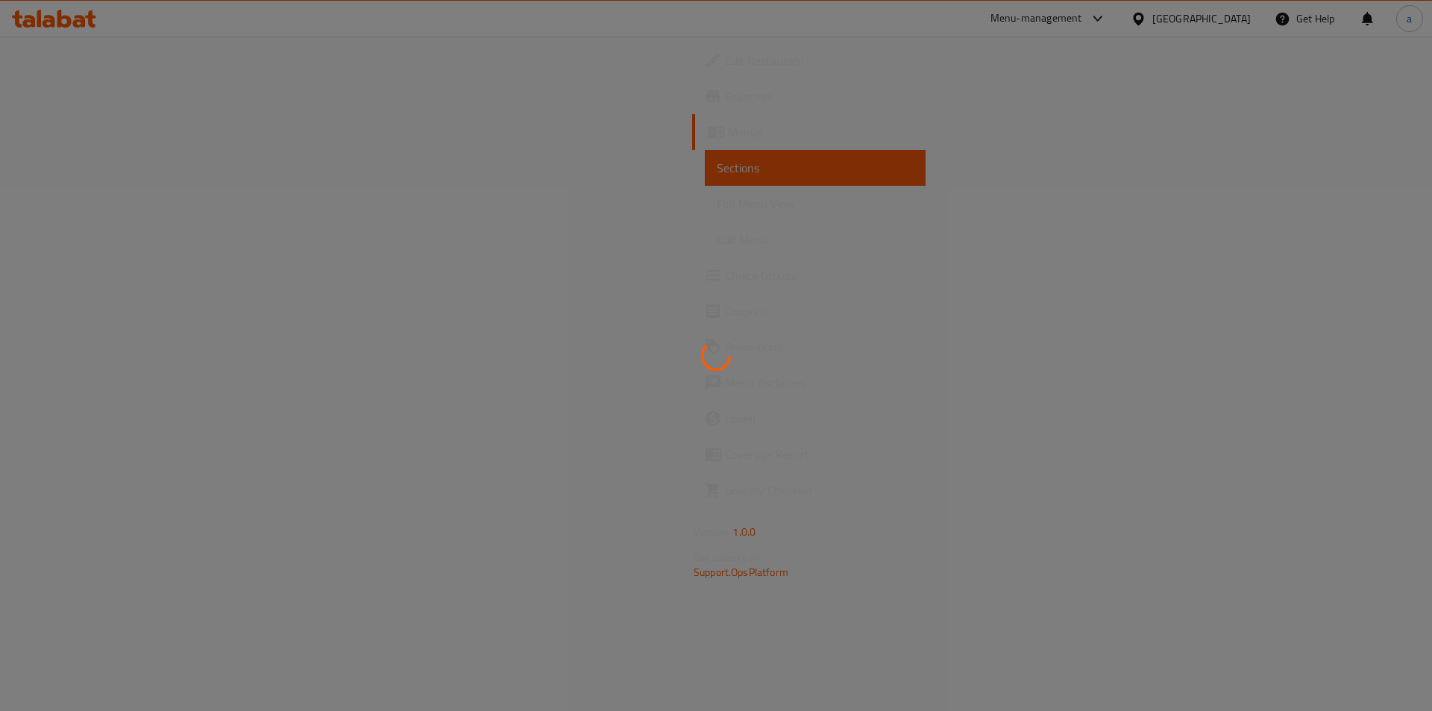
click at [106, 213] on div at bounding box center [716, 355] width 1432 height 711
click at [70, 207] on div at bounding box center [716, 355] width 1432 height 711
click at [99, 199] on div at bounding box center [716, 355] width 1432 height 711
click at [101, 204] on div at bounding box center [716, 355] width 1432 height 711
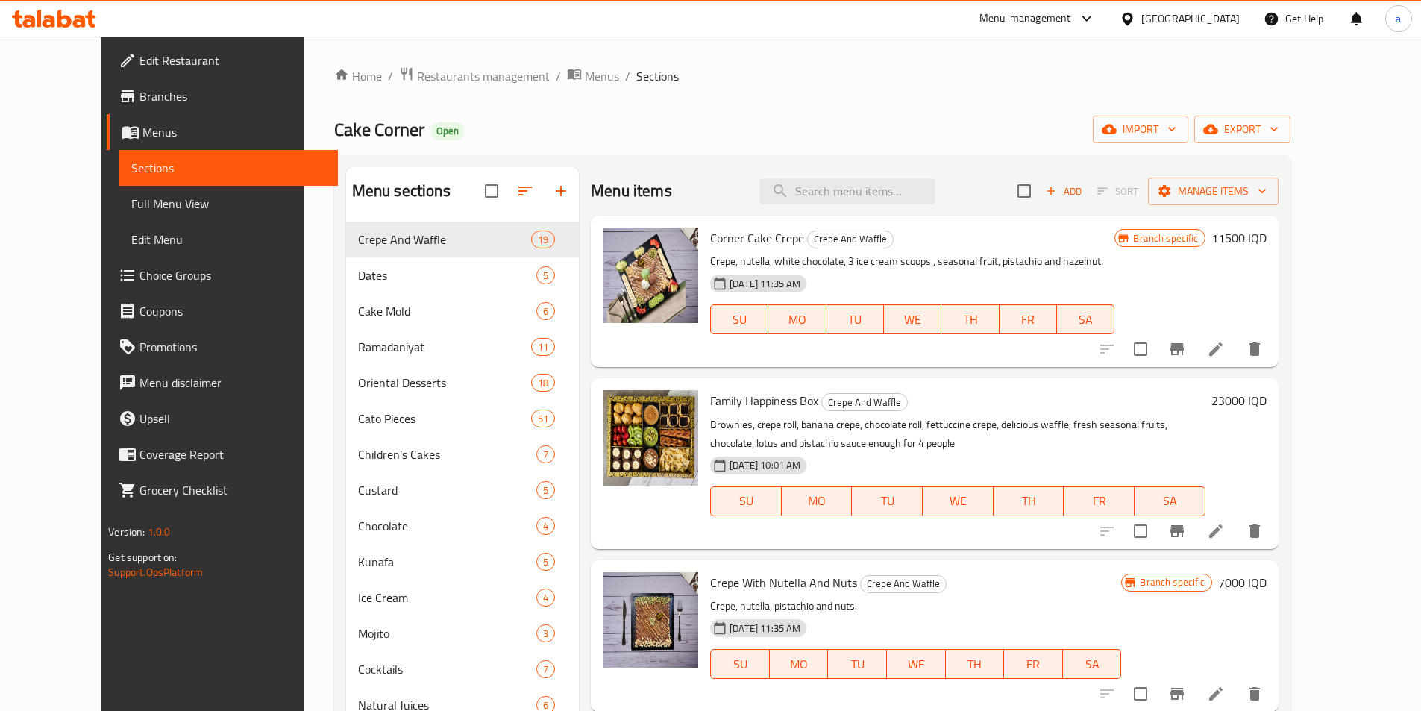
click at [131, 206] on span "Full Menu View" at bounding box center [228, 204] width 195 height 18
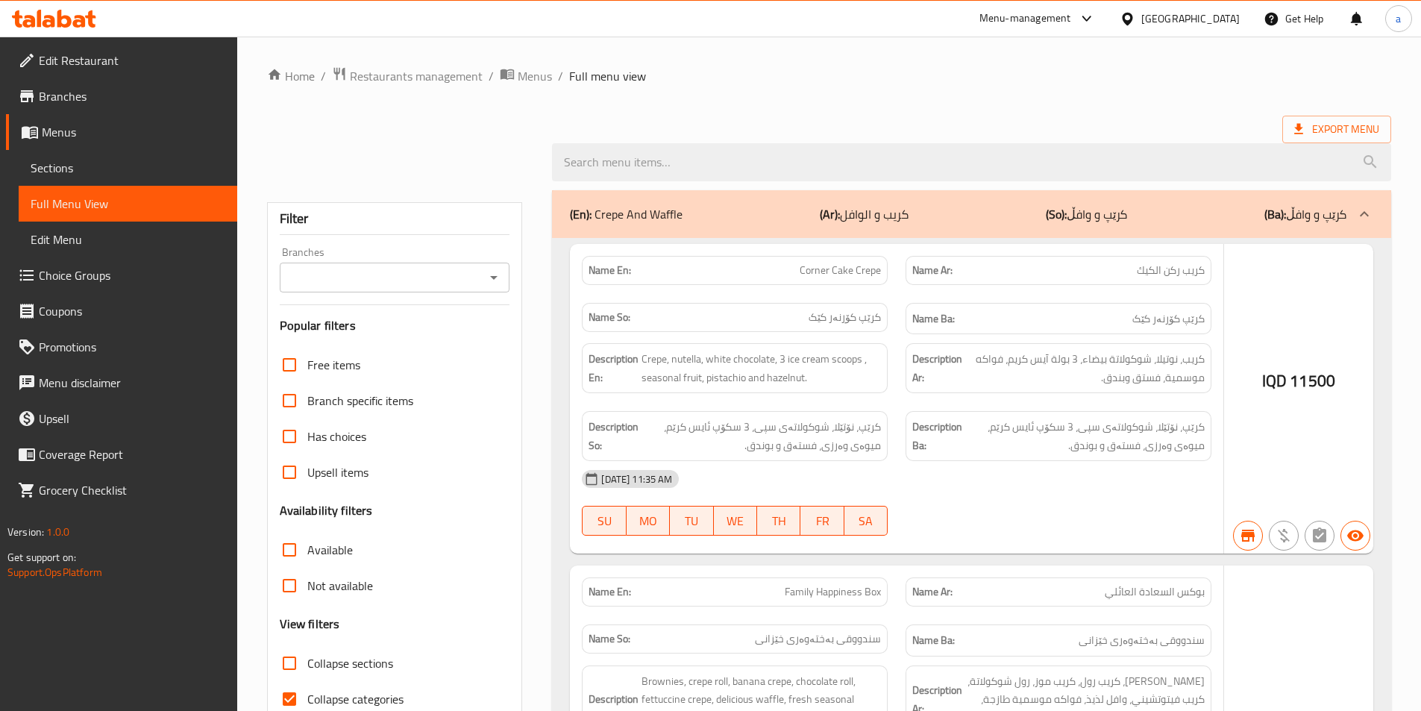
click at [145, 206] on span "Full Menu View" at bounding box center [128, 204] width 195 height 18
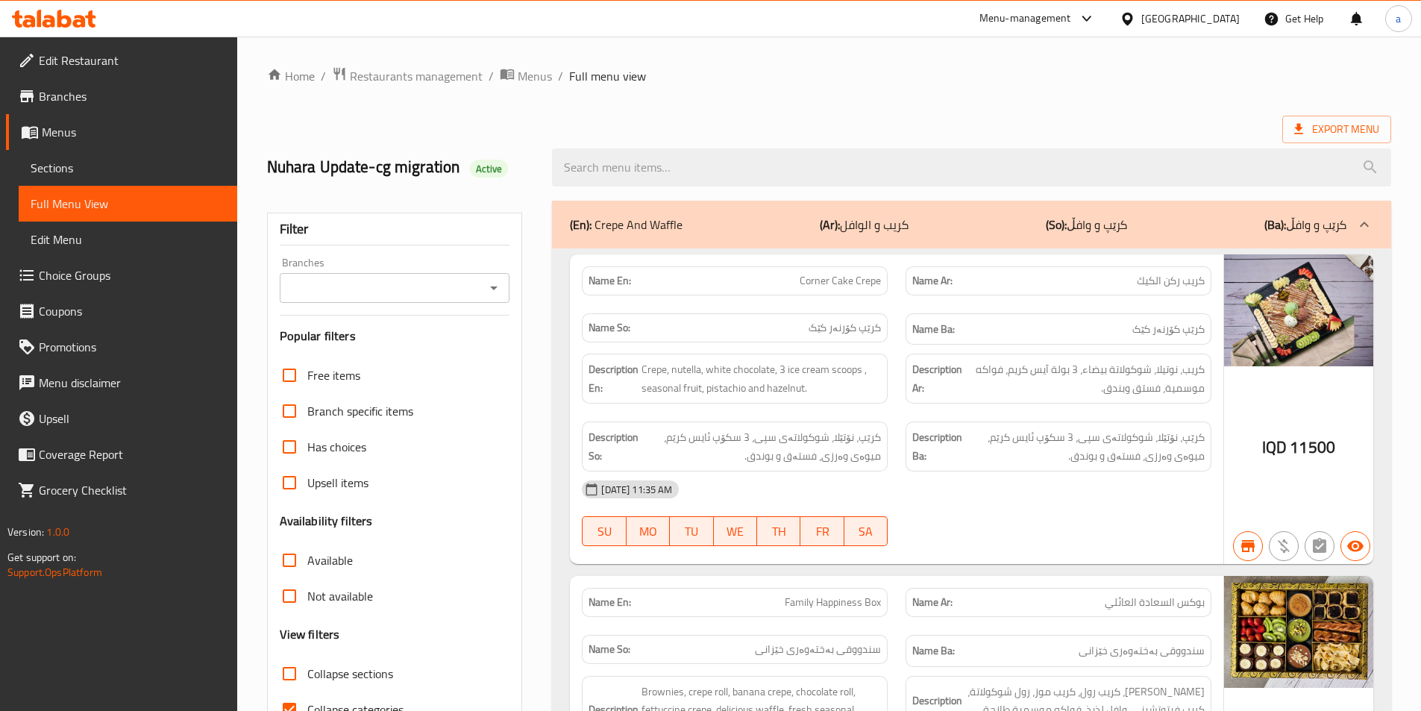
click at [466, 288] on input "Branches" at bounding box center [382, 288] width 197 height 21
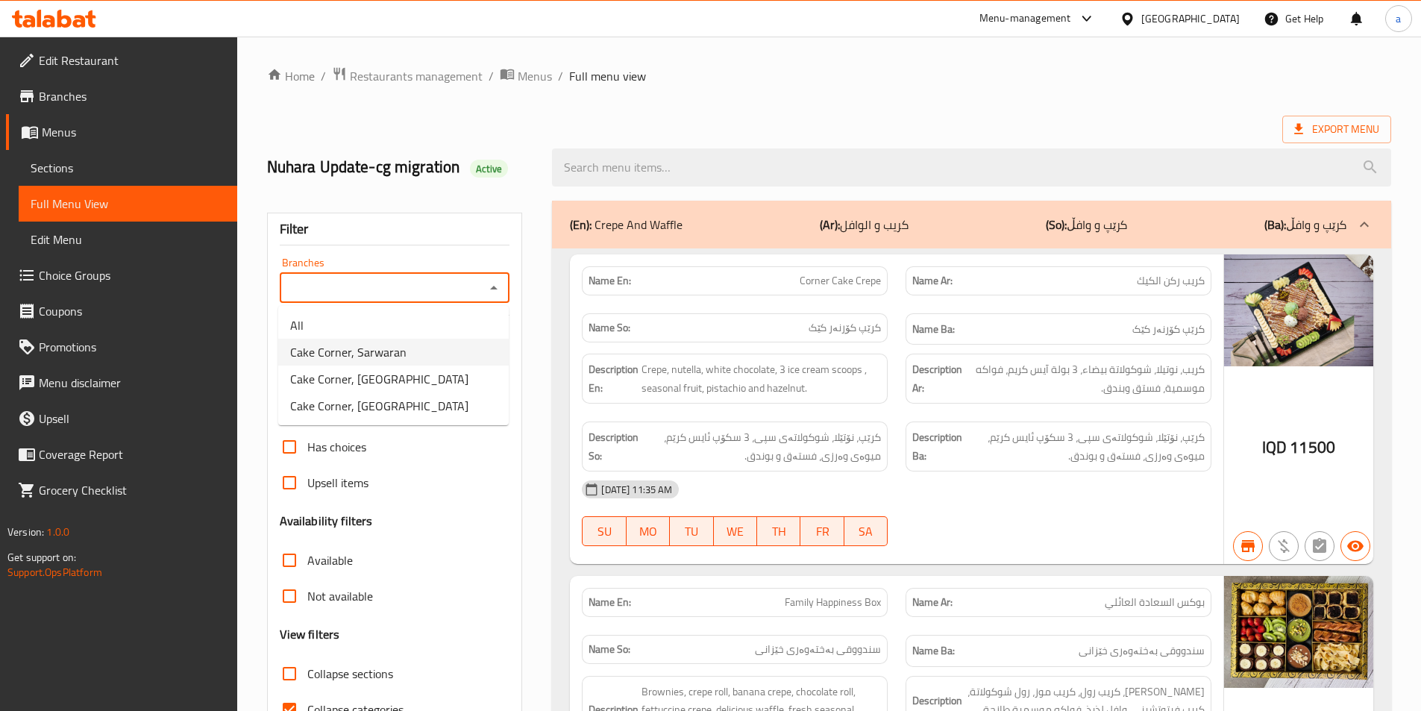
click at [380, 350] on span "Cake Corner, Sarwaran" at bounding box center [348, 352] width 116 height 18
type input "Cake Corner, Sarwaran"
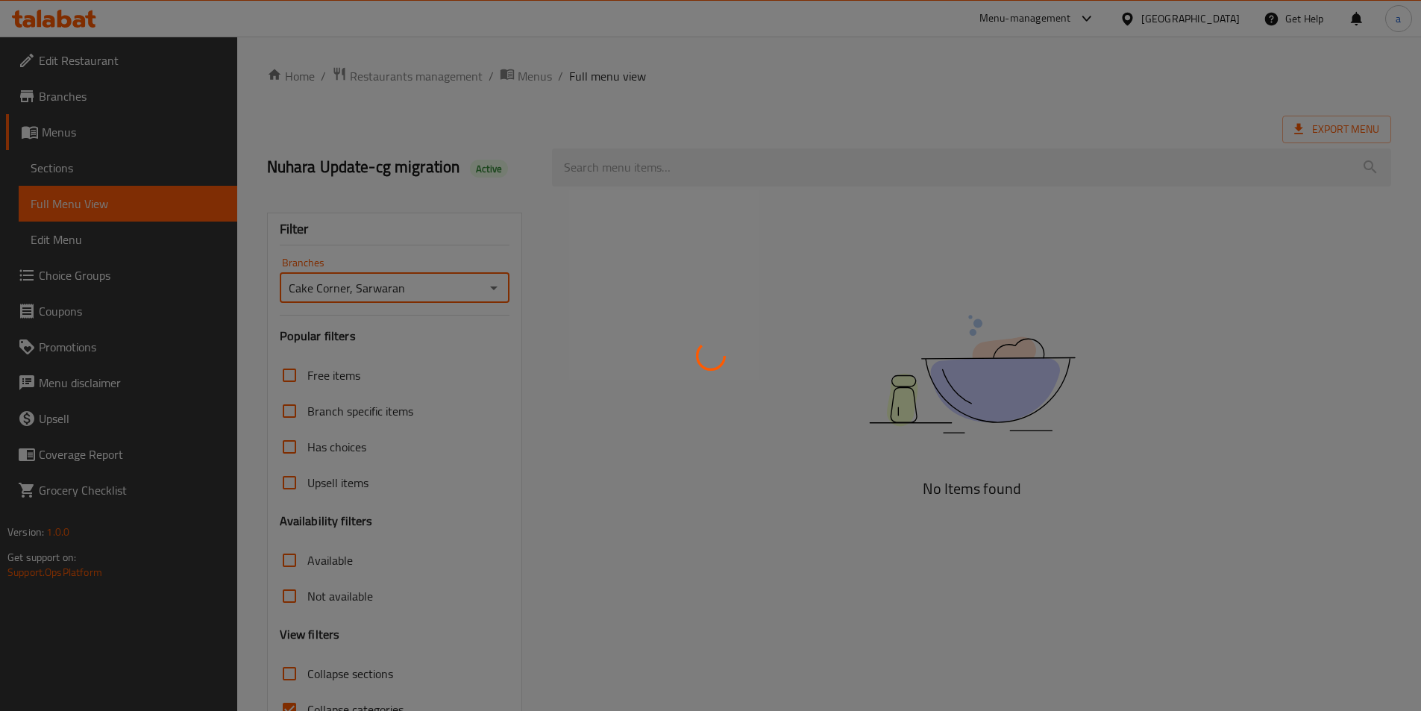
click at [701, 172] on div at bounding box center [710, 355] width 1421 height 711
click at [691, 163] on div at bounding box center [710, 355] width 1421 height 711
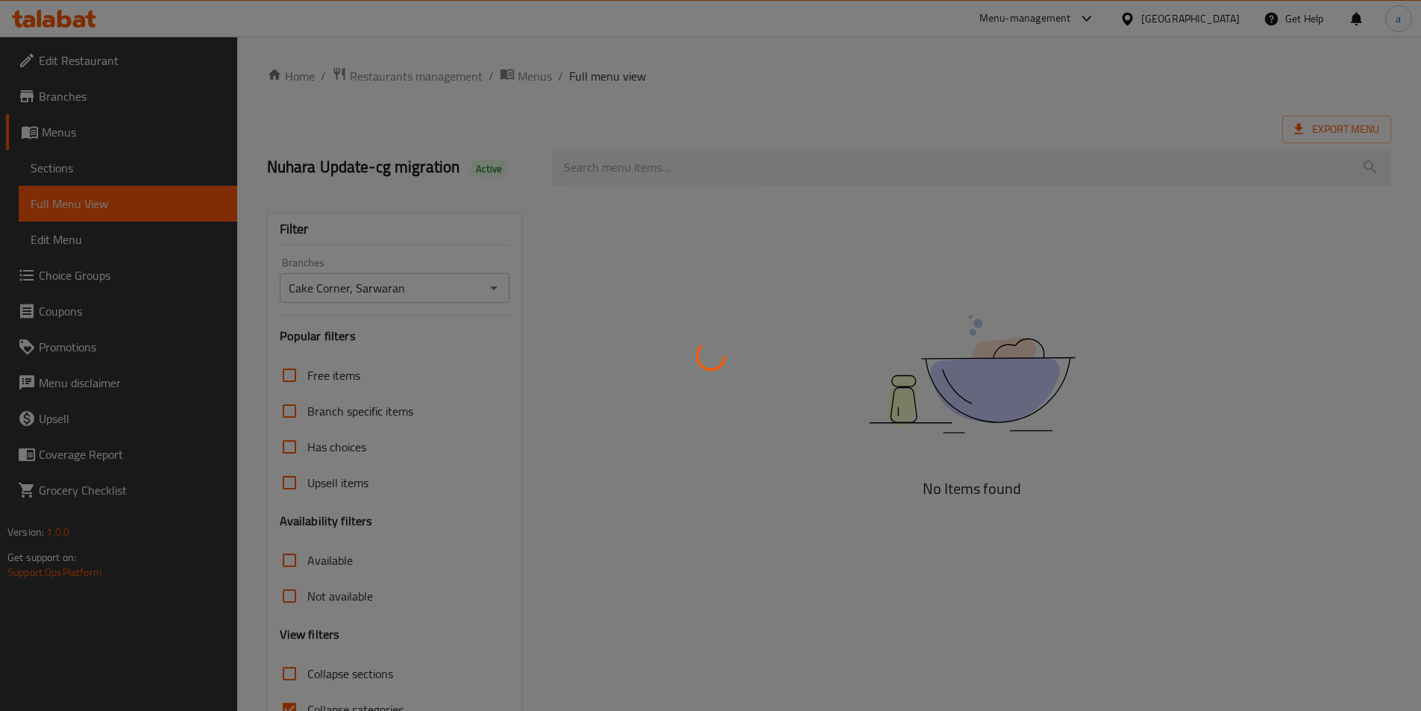
click at [691, 163] on div at bounding box center [710, 355] width 1421 height 711
click at [691, 164] on div at bounding box center [710, 355] width 1421 height 711
click at [688, 160] on div at bounding box center [710, 355] width 1421 height 711
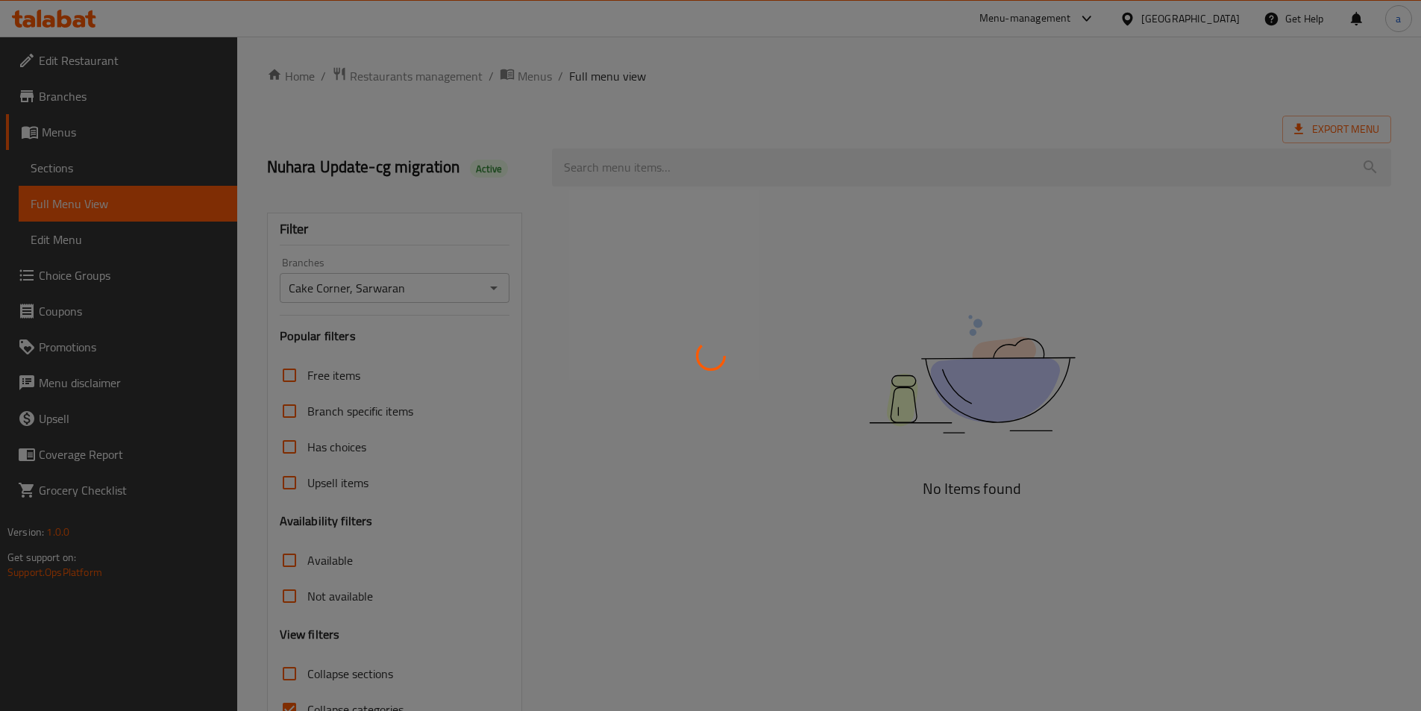
click at [688, 160] on div at bounding box center [710, 355] width 1421 height 711
click at [689, 160] on div at bounding box center [710, 355] width 1421 height 711
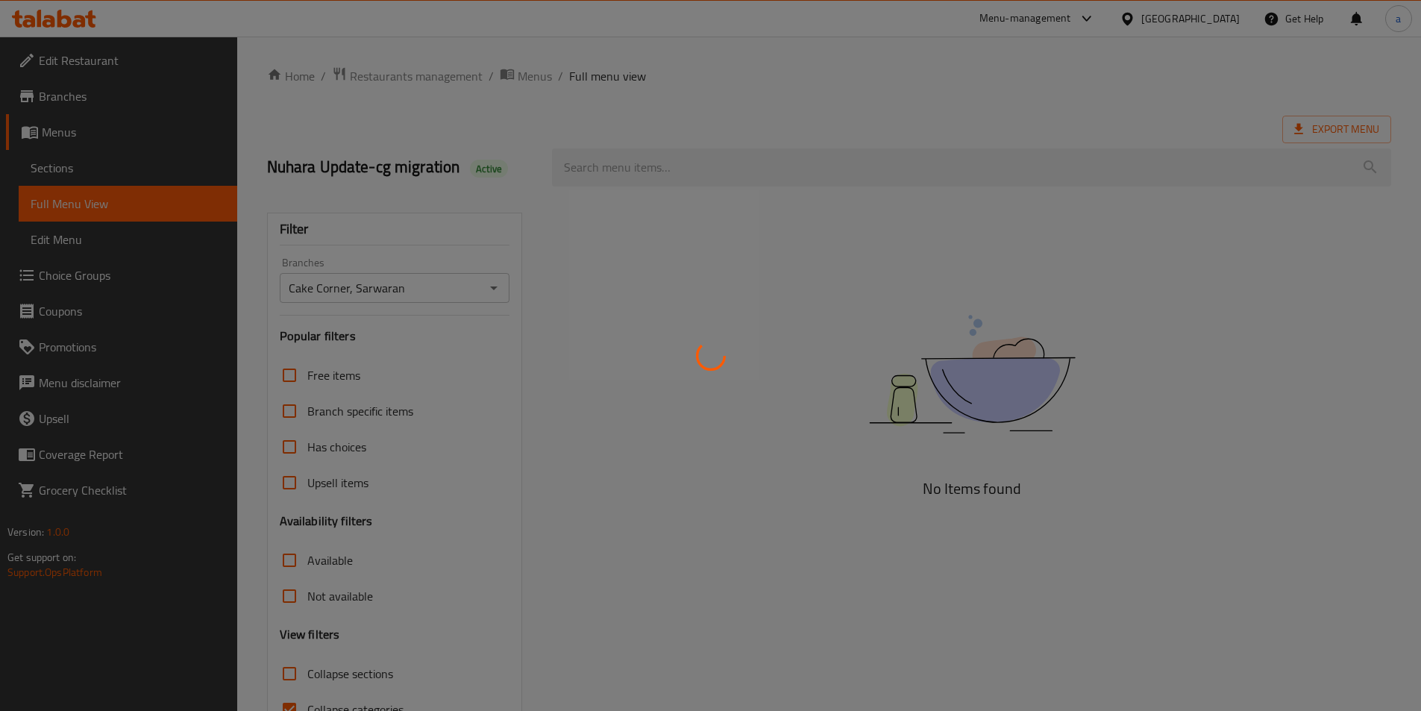
click at [689, 160] on div at bounding box center [710, 355] width 1421 height 711
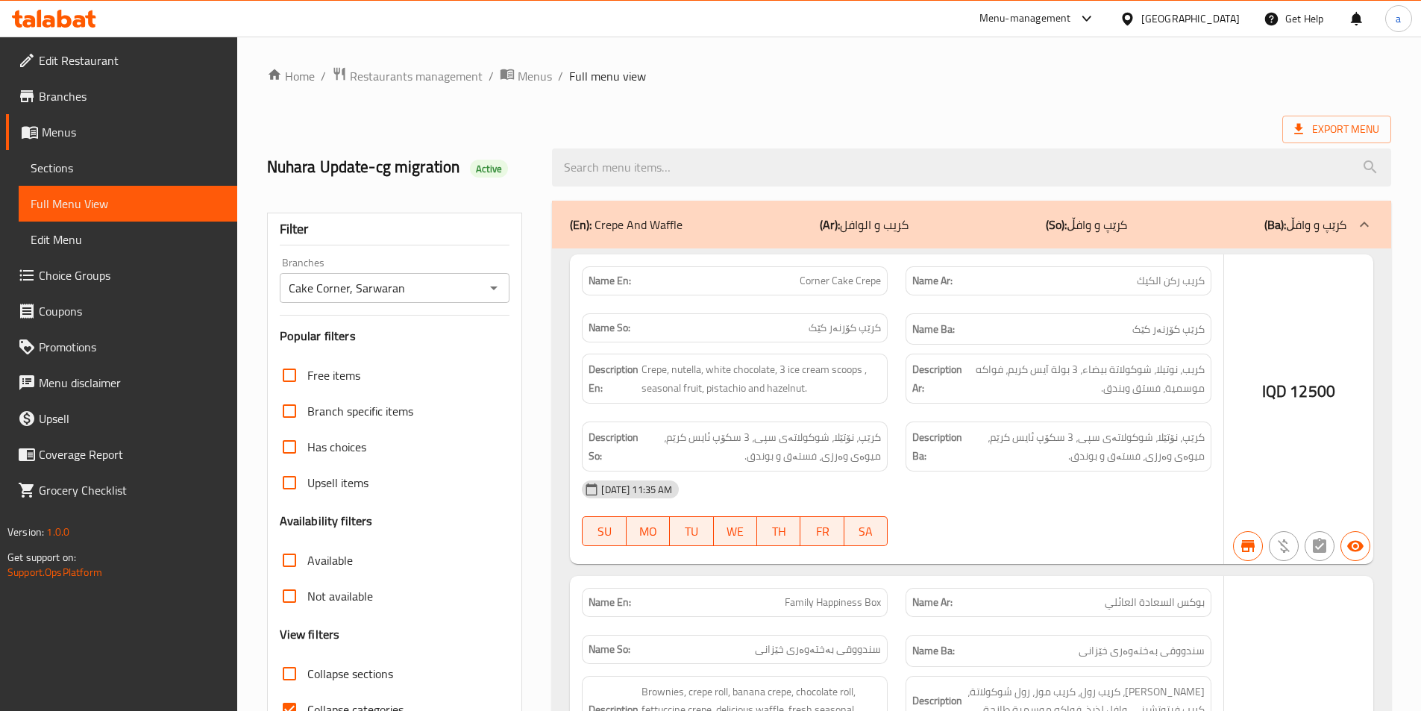
click at [660, 170] on div at bounding box center [710, 355] width 1421 height 711
click at [674, 157] on div at bounding box center [710, 355] width 1421 height 711
click at [729, 166] on div at bounding box center [710, 355] width 1421 height 711
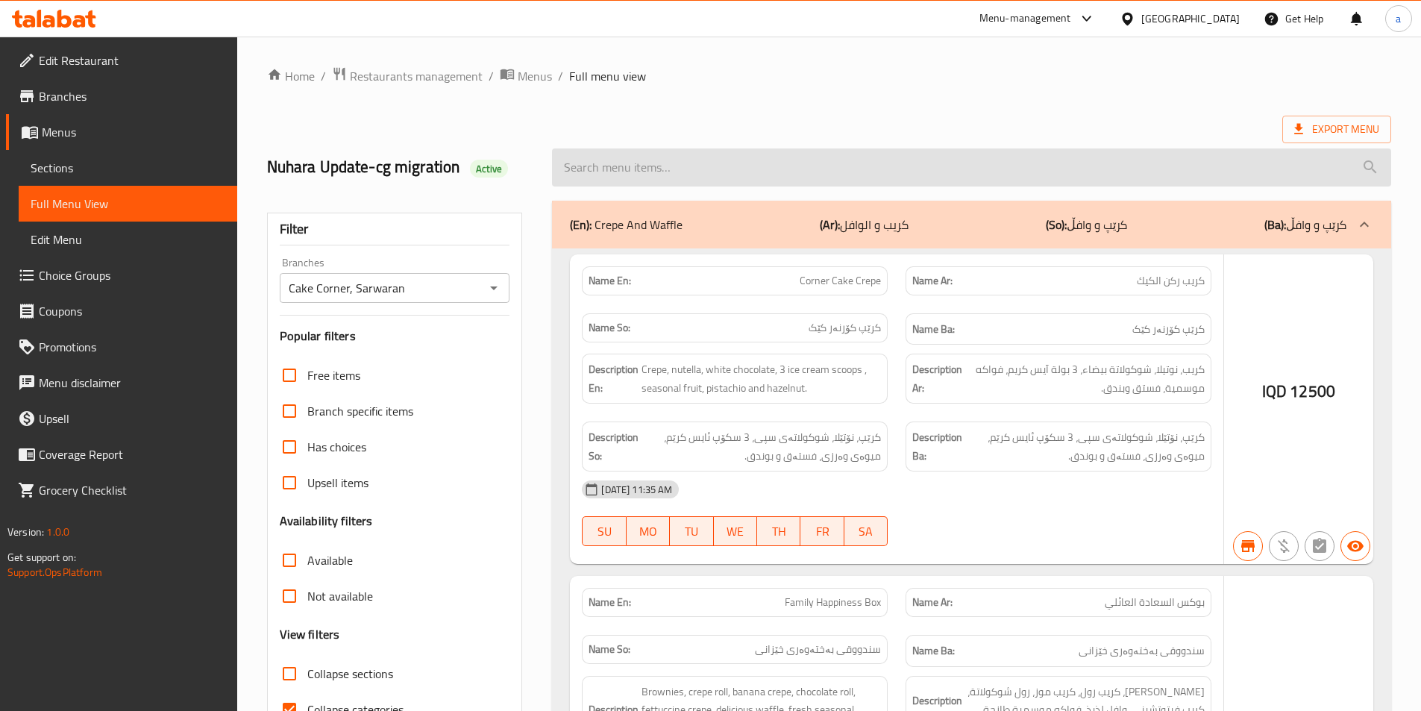
drag, startPoint x: 806, startPoint y: 184, endPoint x: 833, endPoint y: 175, distance: 27.9
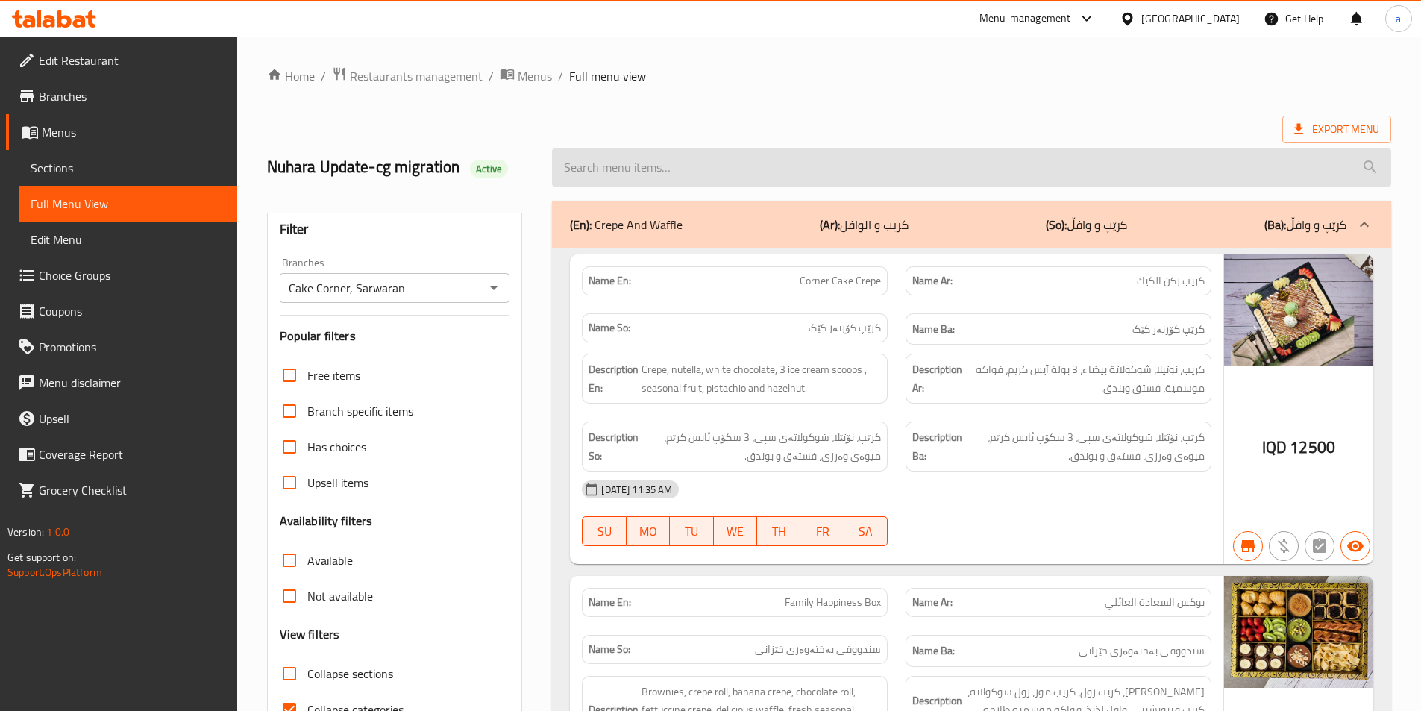
click at [859, 156] on input "search" at bounding box center [971, 167] width 839 height 38
paste input "Box Of Dates With Nuts - Medium"
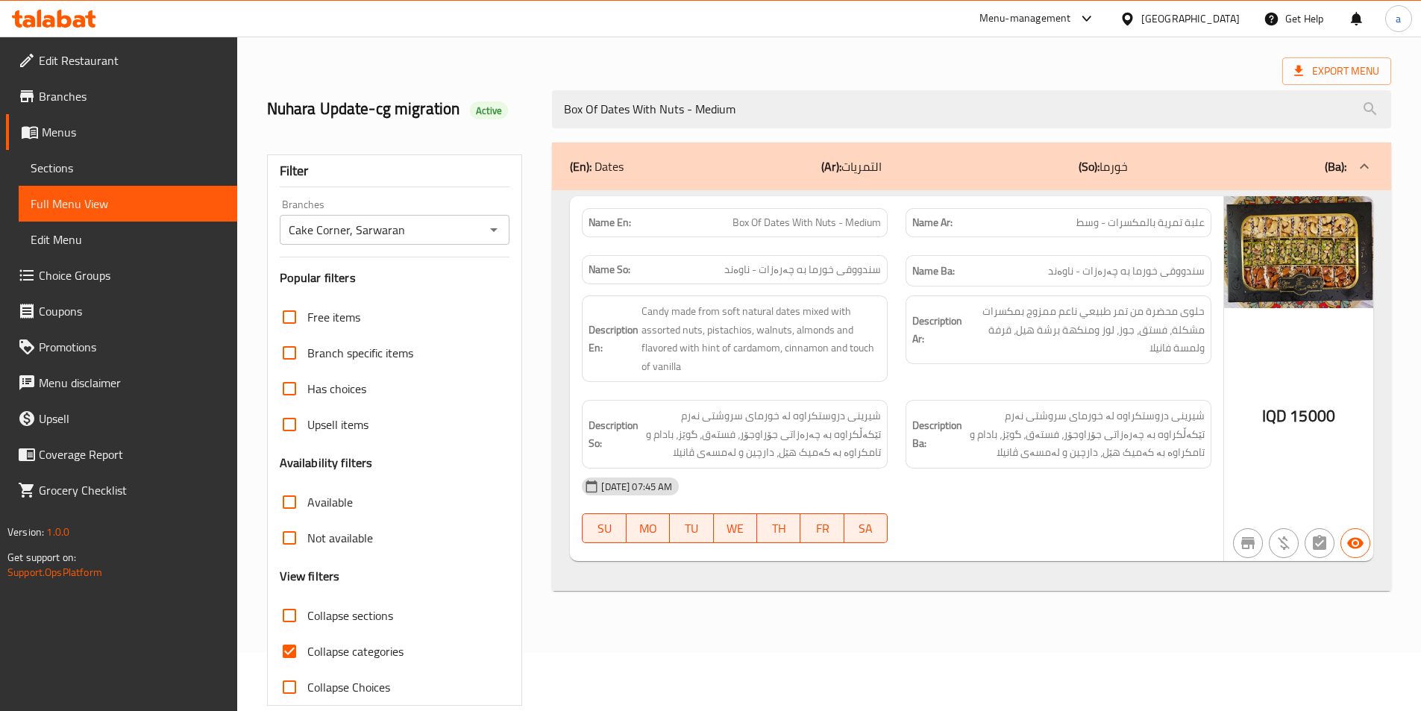
scroll to position [83, 0]
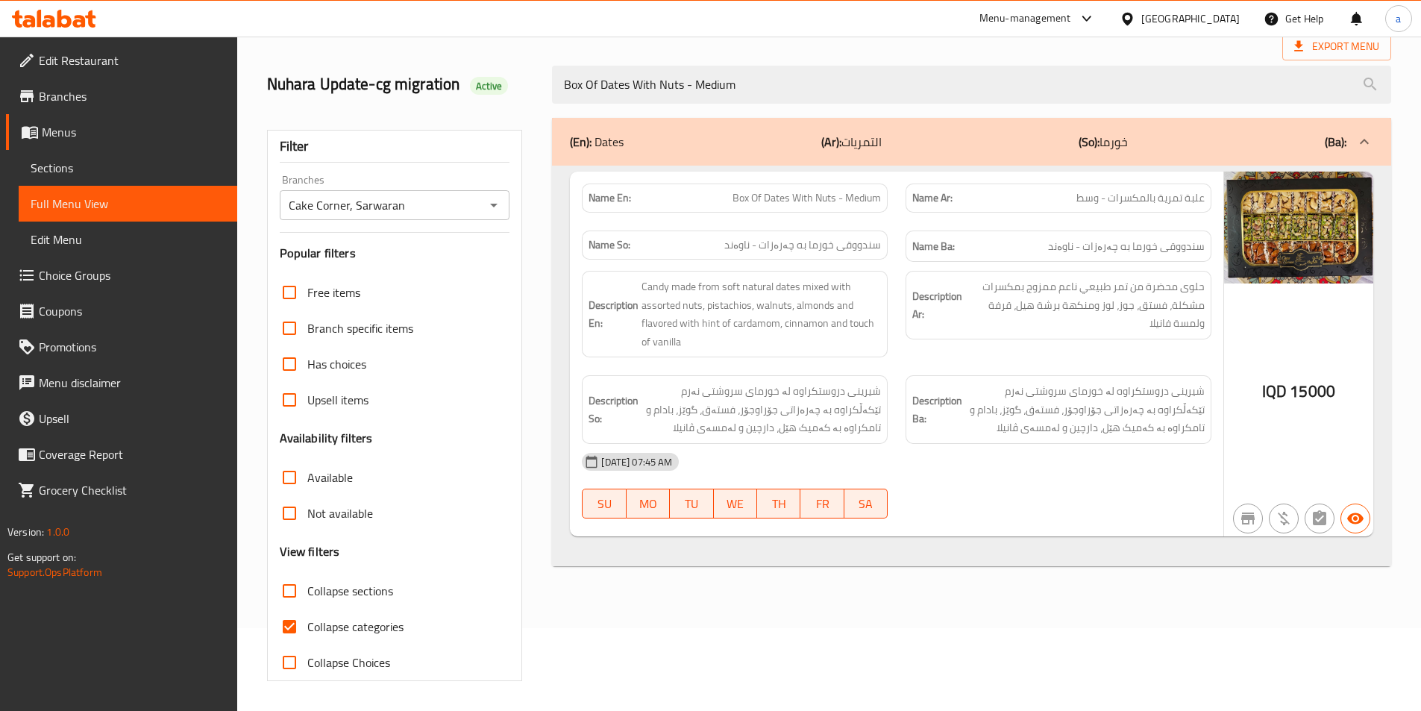
type input "Box Of Dates With Nuts - Medium"
click at [339, 621] on span "Collapse categories" at bounding box center [355, 627] width 96 height 18
click at [307, 621] on input "Collapse categories" at bounding box center [290, 627] width 36 height 36
checkbox input "false"
